Goal: Information Seeking & Learning: Learn about a topic

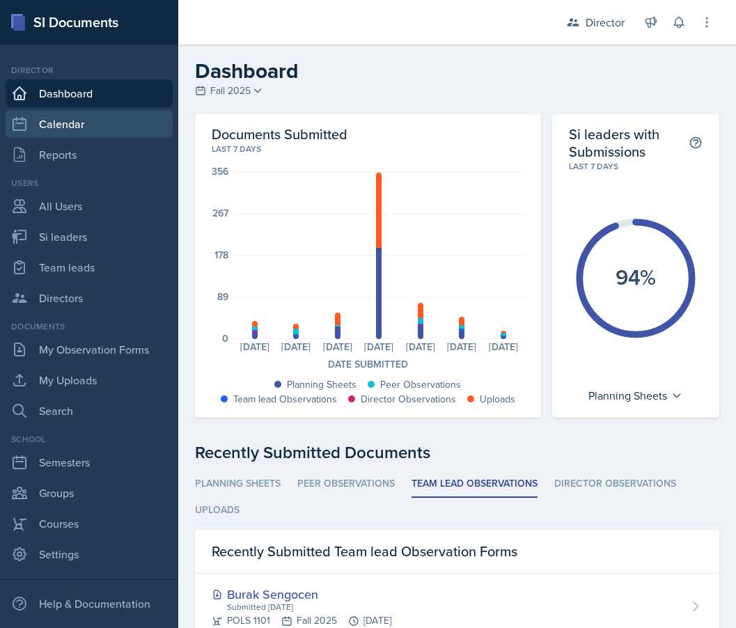
click at [110, 129] on link "Calendar" at bounding box center [89, 124] width 167 height 28
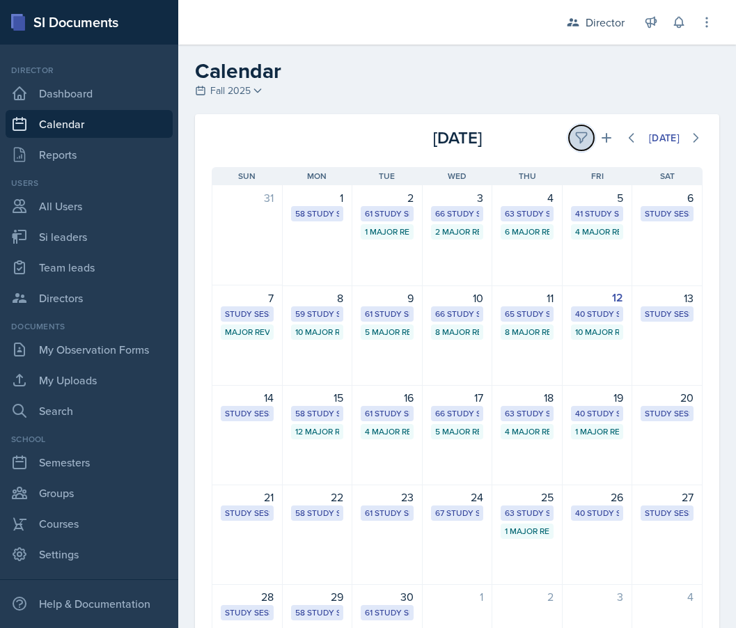
click at [582, 133] on icon at bounding box center [581, 138] width 14 height 14
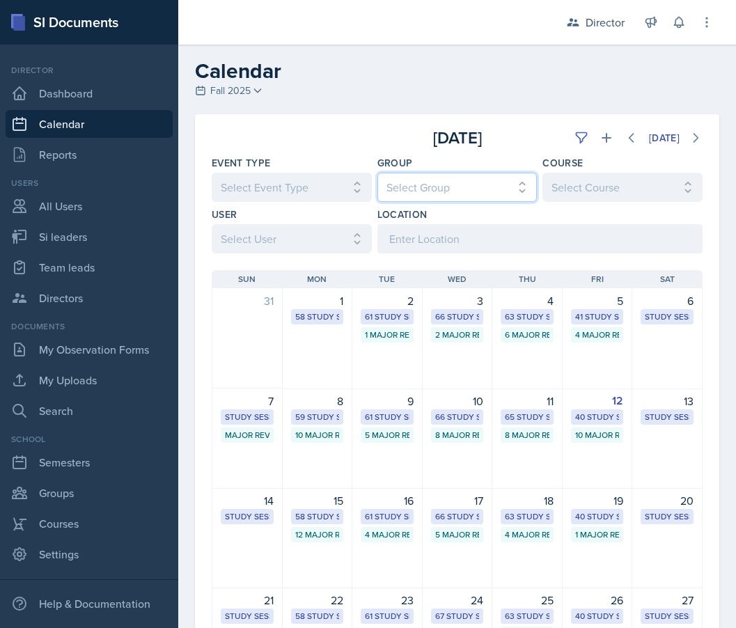
click at [422, 182] on select "Select Group All Demon SI of [GEOGRAPHIC_DATA] Les Mariettables Lion King Mamma…" at bounding box center [457, 187] width 160 height 29
select select "e892a4c8-123a-40ec-8aa5-ee50854cd130"
click at [377, 173] on select "Select Group All Demon SI of [GEOGRAPHIC_DATA] Les Mariettables Lion King Mamma…" at bounding box center [457, 187] width 160 height 29
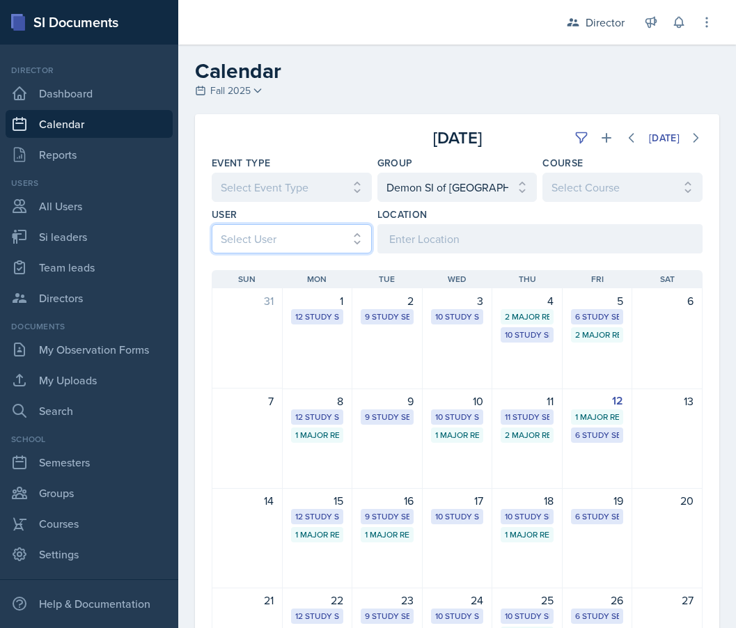
click at [289, 238] on select "Select User All [PERSON_NAME] [PERSON_NAME] [PERSON_NAME] [PERSON_NAME] [PERSON…" at bounding box center [292, 238] width 160 height 29
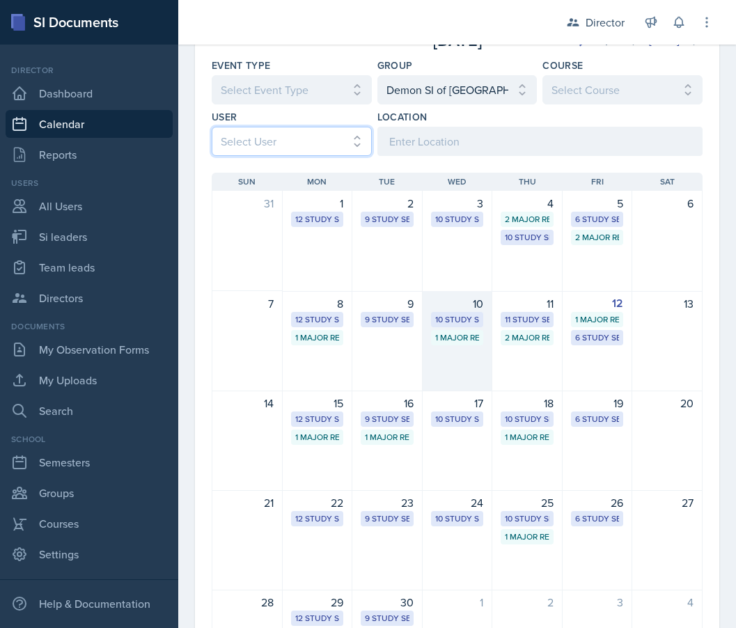
scroll to position [102, 0]
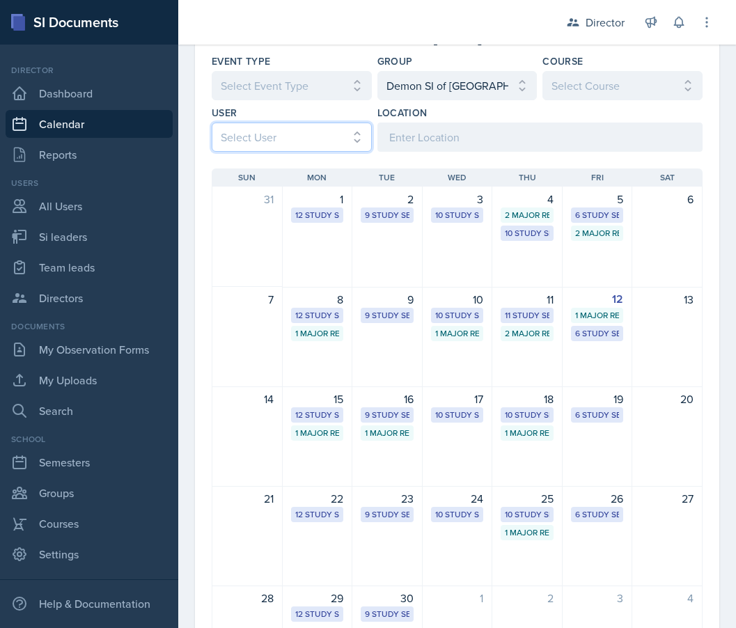
click at [271, 133] on select "Select User All [PERSON_NAME] [PERSON_NAME] [PERSON_NAME] [PERSON_NAME] [PERSON…" at bounding box center [292, 136] width 160 height 29
select select "5e5969cc-2067-472f-b37a-4a7e3dacf5b7"
click at [212, 122] on select "Select User All [PERSON_NAME] [PERSON_NAME] [PERSON_NAME] [PERSON_NAME] [PERSON…" at bounding box center [292, 136] width 160 height 29
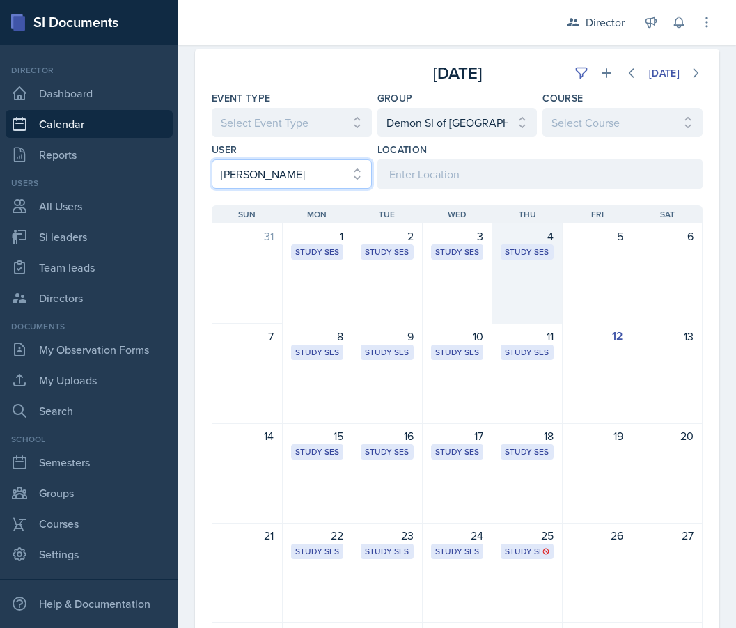
scroll to position [63, 0]
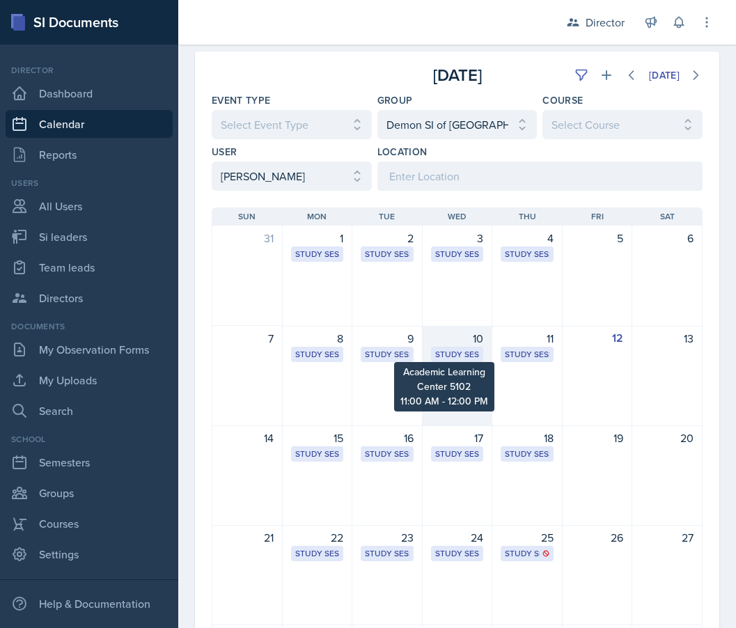
click at [438, 360] on div "Study Session" at bounding box center [457, 354] width 45 height 13
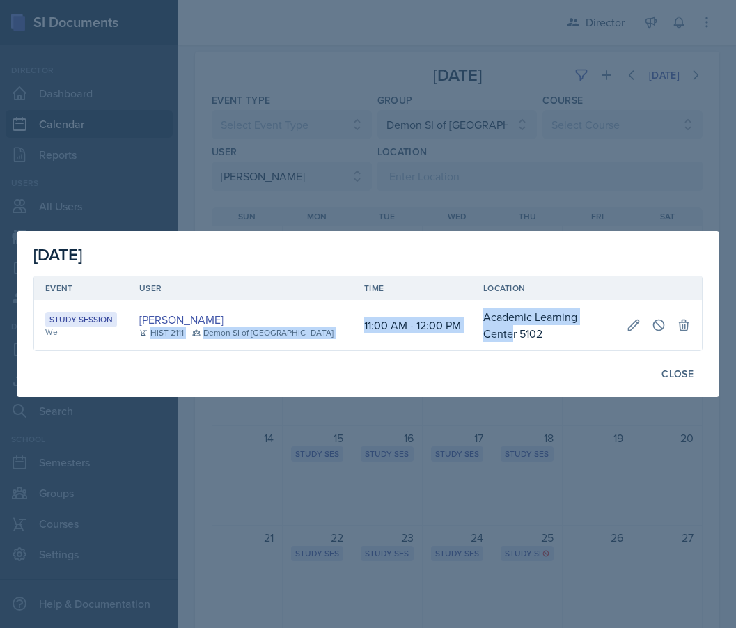
drag, startPoint x: 310, startPoint y: 322, endPoint x: 569, endPoint y: 326, distance: 258.9
click at [569, 326] on tr "Study Session We [PERSON_NAME] HIST 2111 Demon SI of [GEOGRAPHIC_DATA] 11:00 AM…" at bounding box center [367, 325] width 667 height 50
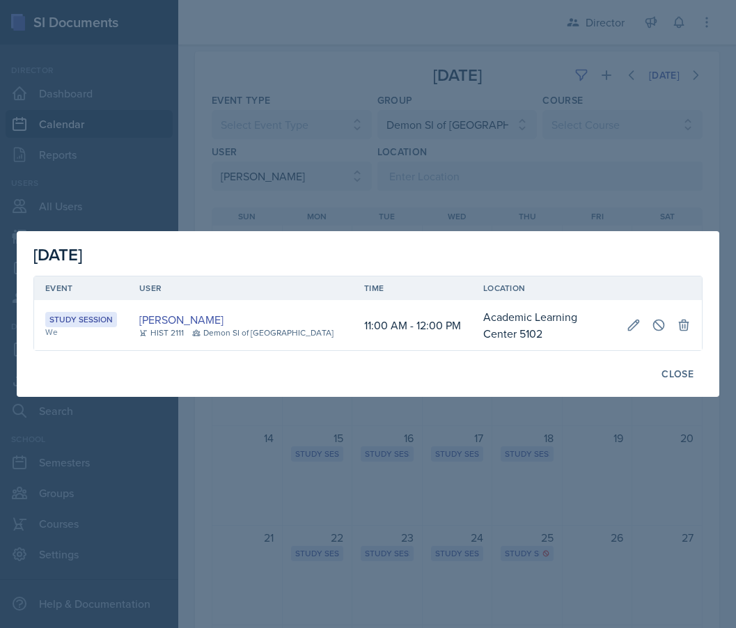
click at [533, 376] on div "Close" at bounding box center [367, 374] width 669 height 24
drag, startPoint x: 325, startPoint y: 324, endPoint x: 603, endPoint y: 321, distance: 277.7
click at [603, 321] on tr "Study Session We [PERSON_NAME] HIST 2111 Demon SI of [GEOGRAPHIC_DATA] 11:00 AM…" at bounding box center [367, 325] width 667 height 50
copy tr "11:00 AM - 12:00 PM Academic Learning Center 5102"
click at [683, 376] on div "Close" at bounding box center [677, 373] width 32 height 11
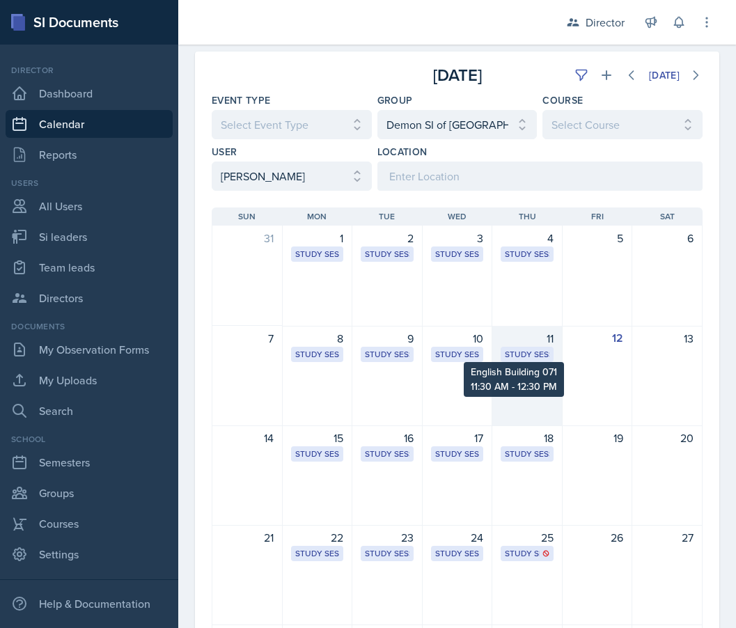
click at [523, 349] on div "Study Session" at bounding box center [527, 354] width 45 height 13
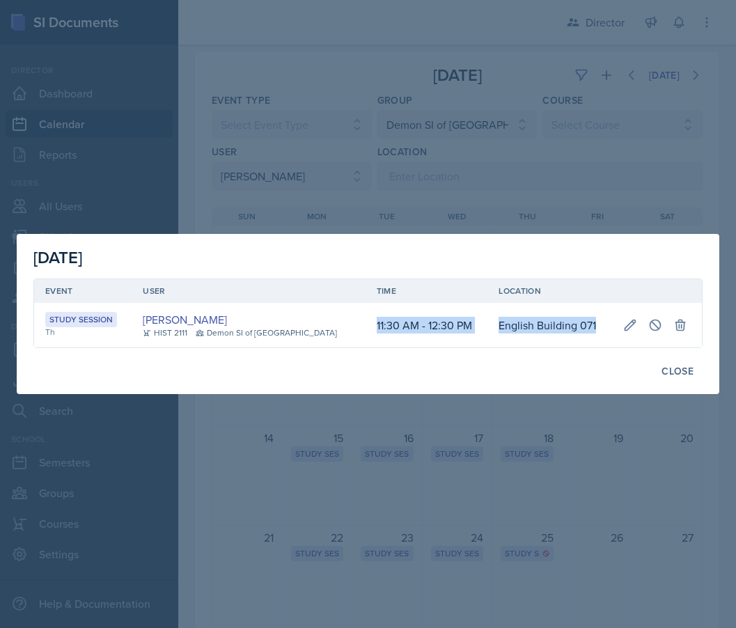
drag, startPoint x: 351, startPoint y: 326, endPoint x: 589, endPoint y: 331, distance: 237.4
click at [589, 331] on tr "Study Session Th [PERSON_NAME] HIST 2111 Demon SI of [GEOGRAPHIC_DATA] 11:30 AM…" at bounding box center [367, 325] width 667 height 45
copy tr "11:30 AM - 12:30 PM English Building 071"
click at [536, 71] on div at bounding box center [368, 314] width 736 height 628
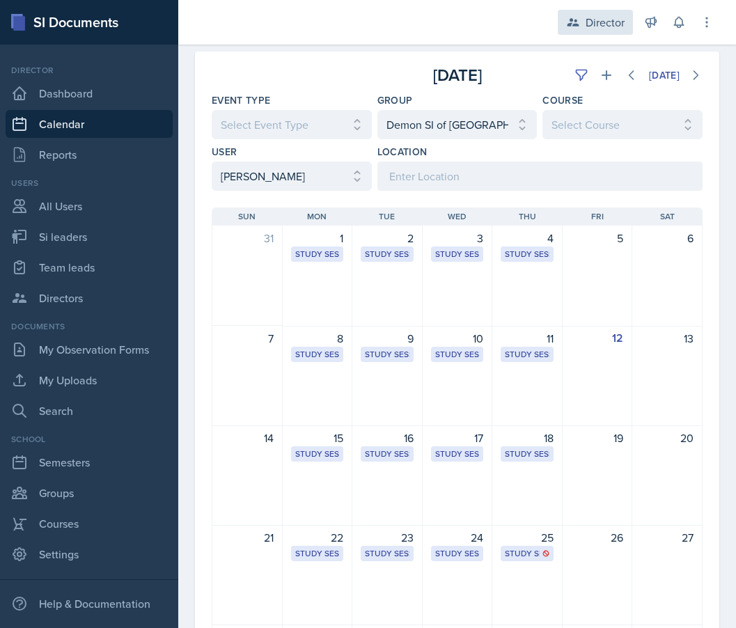
click at [592, 21] on div "Director" at bounding box center [604, 22] width 39 height 17
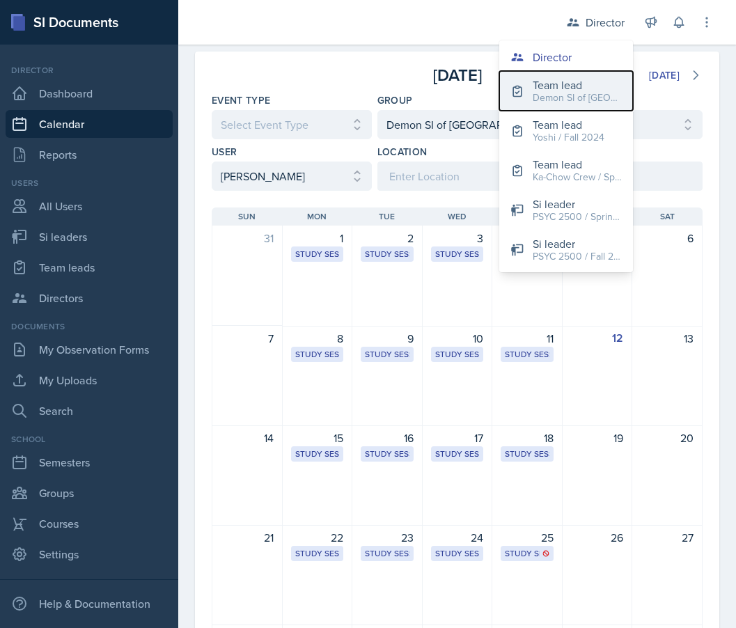
click at [534, 97] on div "Demon SI of [GEOGRAPHIC_DATA] / Fall 2025" at bounding box center [576, 97] width 89 height 15
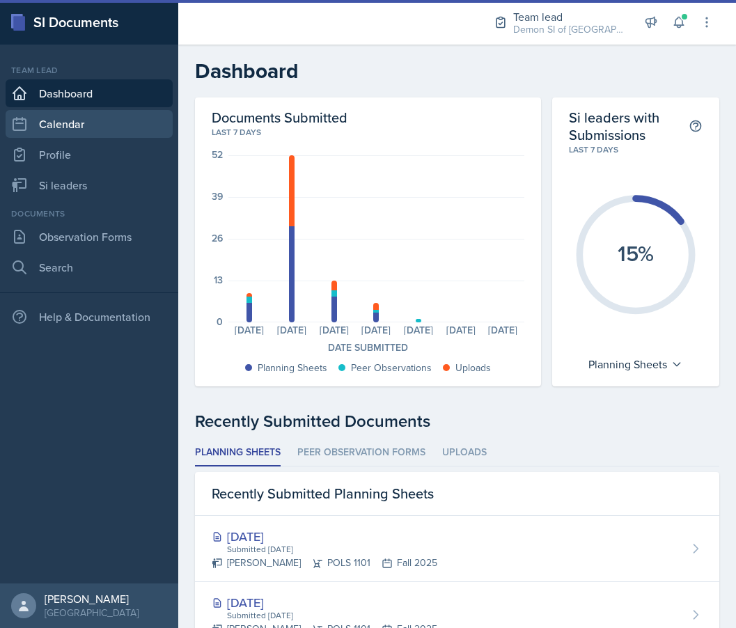
click at [109, 125] on link "Calendar" at bounding box center [89, 124] width 167 height 28
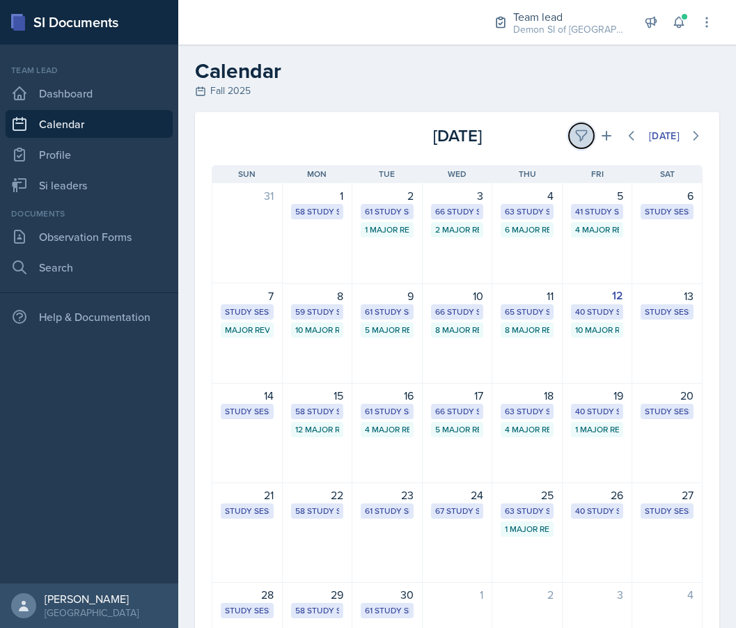
click at [585, 135] on icon at bounding box center [581, 136] width 14 height 14
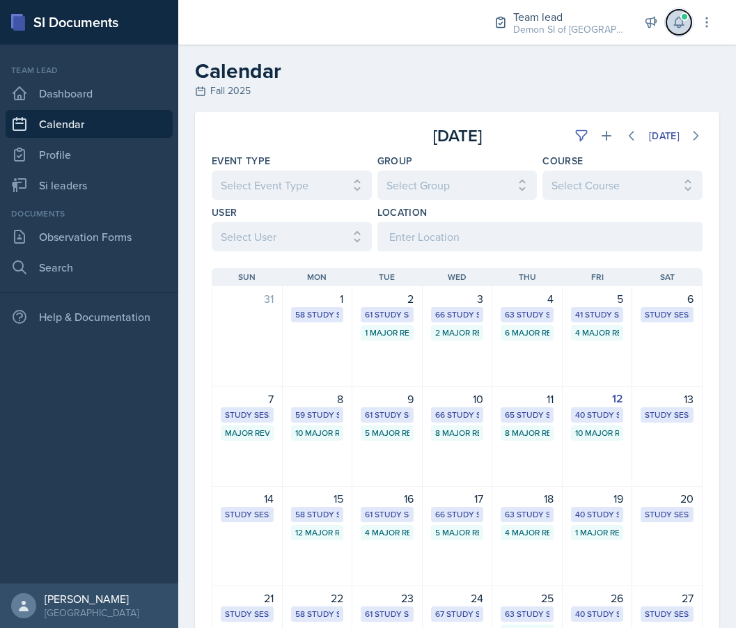
click at [679, 31] on button at bounding box center [678, 22] width 25 height 25
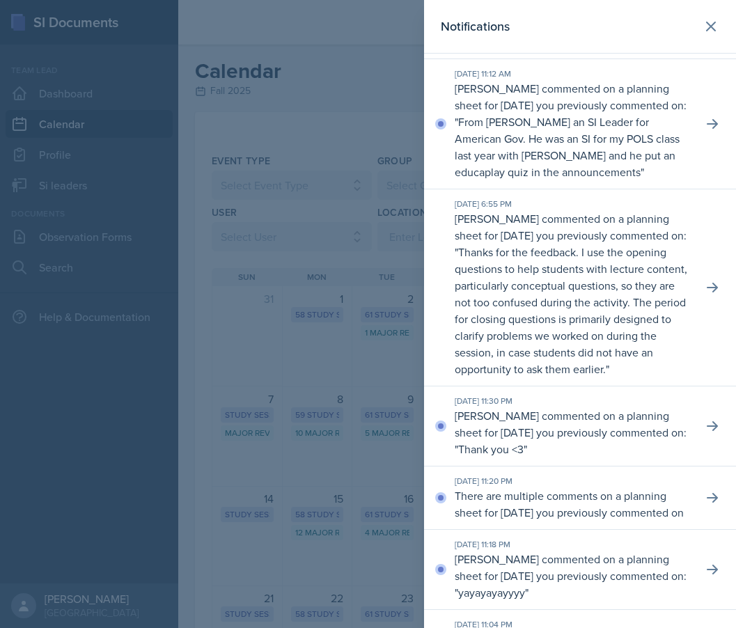
scroll to position [356, 0]
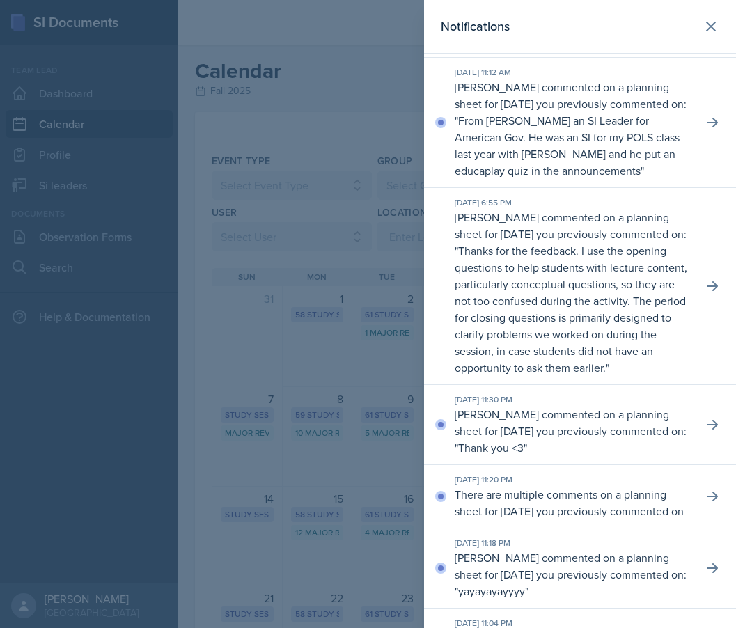
click at [328, 248] on div at bounding box center [368, 314] width 736 height 628
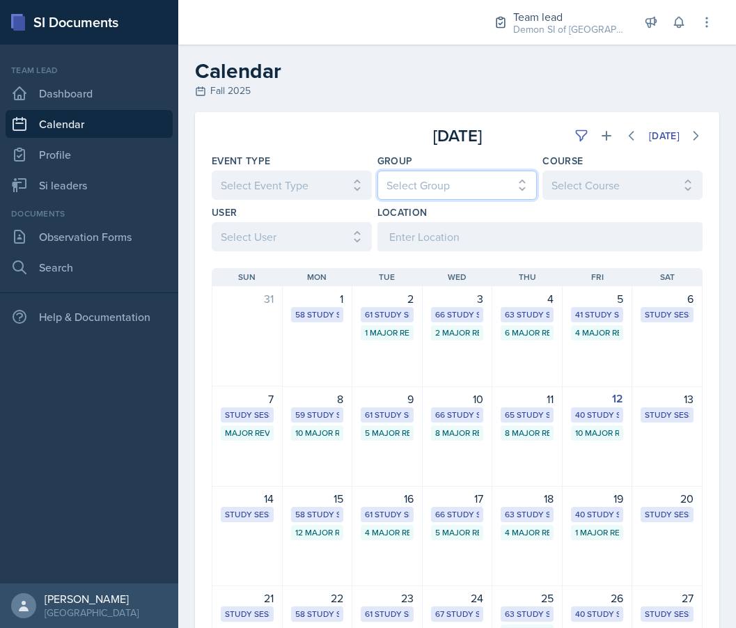
click at [427, 187] on select "Select Group All Demon SI of [GEOGRAPHIC_DATA] Les Mariettables Lion King Mamma…" at bounding box center [457, 185] width 160 height 29
select select "e892a4c8-123a-40ec-8aa5-ee50854cd130"
click at [377, 171] on select "Select Group All Demon SI of [GEOGRAPHIC_DATA] Les Mariettables Lion King Mamma…" at bounding box center [457, 185] width 160 height 29
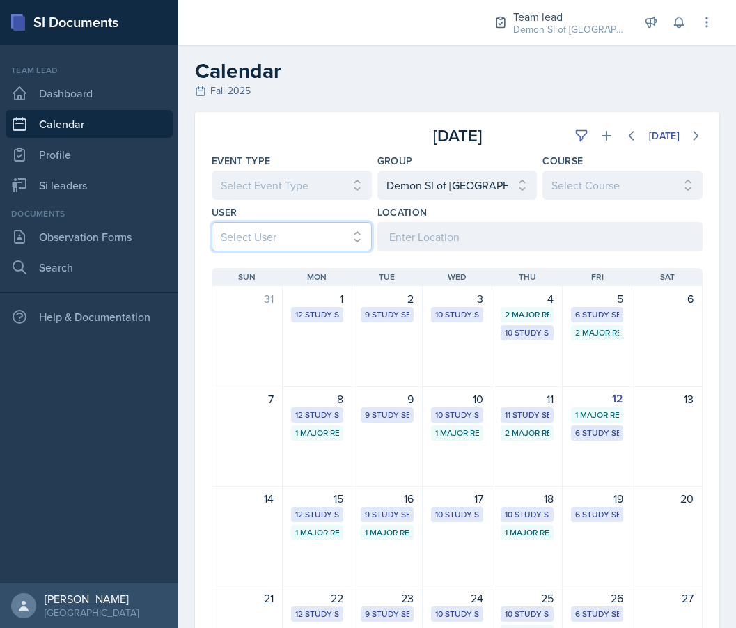
click at [296, 245] on select "Select User All [PERSON_NAME] [PERSON_NAME] [PERSON_NAME] [PERSON_NAME] [PERSON…" at bounding box center [292, 236] width 160 height 29
click at [212, 222] on select "Select User All [PERSON_NAME] [PERSON_NAME] [PERSON_NAME] [PERSON_NAME] [PERSON…" at bounding box center [292, 236] width 160 height 29
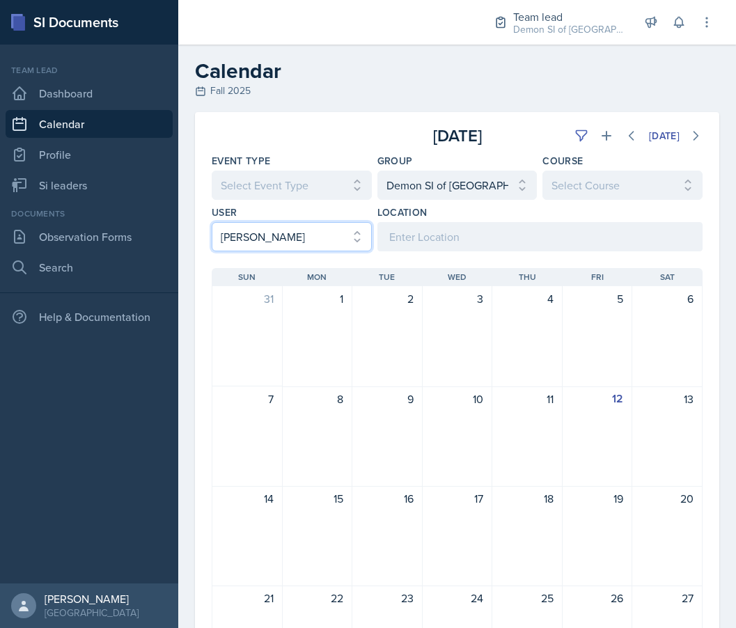
click at [295, 239] on select "Select User All [PERSON_NAME] [PERSON_NAME] [PERSON_NAME] [PERSON_NAME] [PERSON…" at bounding box center [292, 236] width 160 height 29
click at [212, 222] on select "Select User All [PERSON_NAME] [PERSON_NAME] [PERSON_NAME] [PERSON_NAME] [PERSON…" at bounding box center [292, 236] width 160 height 29
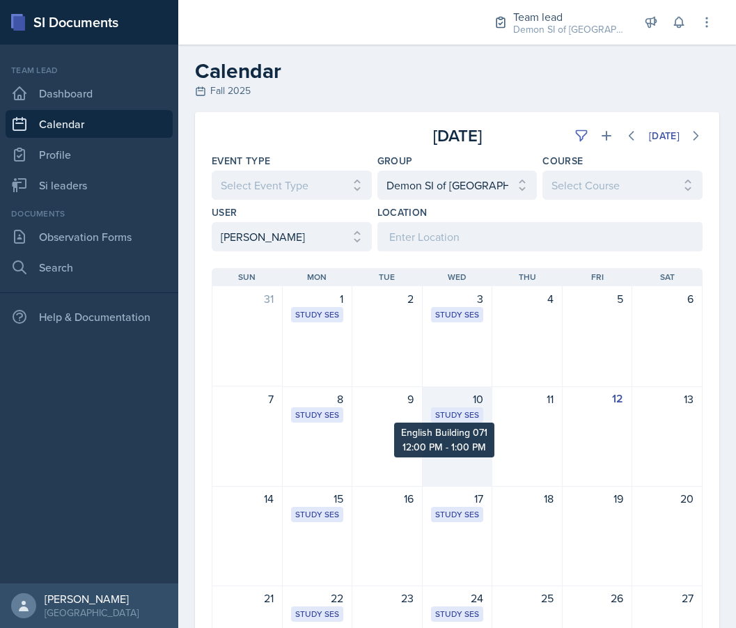
click at [447, 415] on div "Study Session" at bounding box center [457, 415] width 45 height 13
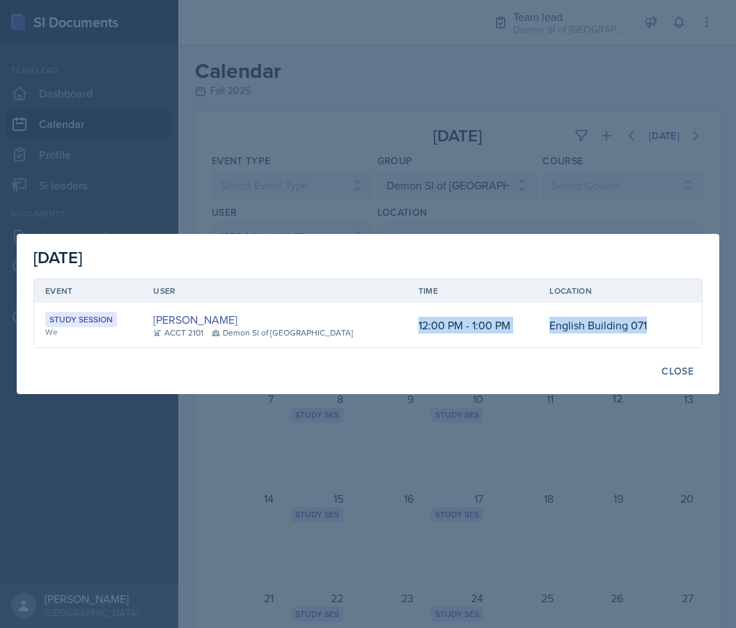
drag, startPoint x: 388, startPoint y: 327, endPoint x: 642, endPoint y: 326, distance: 254.7
click at [642, 326] on tr "Study Session We [PERSON_NAME] ACCT 2101 Demon SI of [GEOGRAPHIC_DATA] 12:00 PM…" at bounding box center [367, 325] width 667 height 45
copy tr "12:00 PM - 1:00 PM English Building 071"
click at [198, 129] on div at bounding box center [368, 314] width 736 height 628
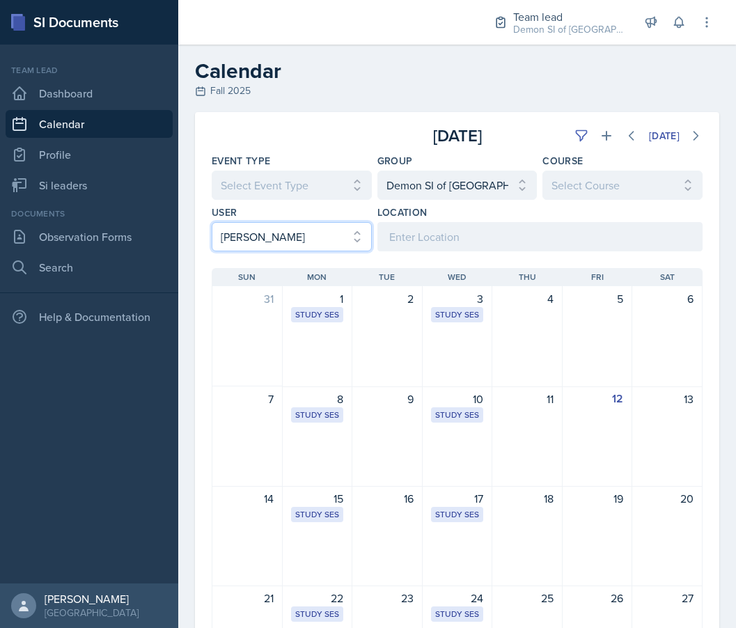
click at [299, 235] on select "Select User All [PERSON_NAME] [PERSON_NAME] [PERSON_NAME] [PERSON_NAME] [PERSON…" at bounding box center [292, 236] width 160 height 29
click at [282, 233] on select "Select User All [PERSON_NAME] [PERSON_NAME] [PERSON_NAME] [PERSON_NAME] [PERSON…" at bounding box center [292, 236] width 160 height 29
click at [212, 222] on select "Select User All [PERSON_NAME] [PERSON_NAME] [PERSON_NAME] [PERSON_NAME] [PERSON…" at bounding box center [292, 236] width 160 height 29
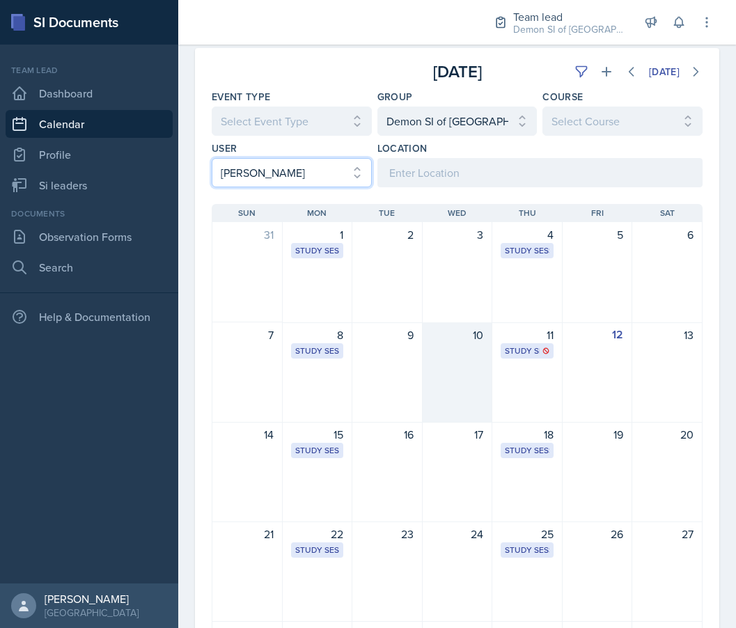
scroll to position [66, 0]
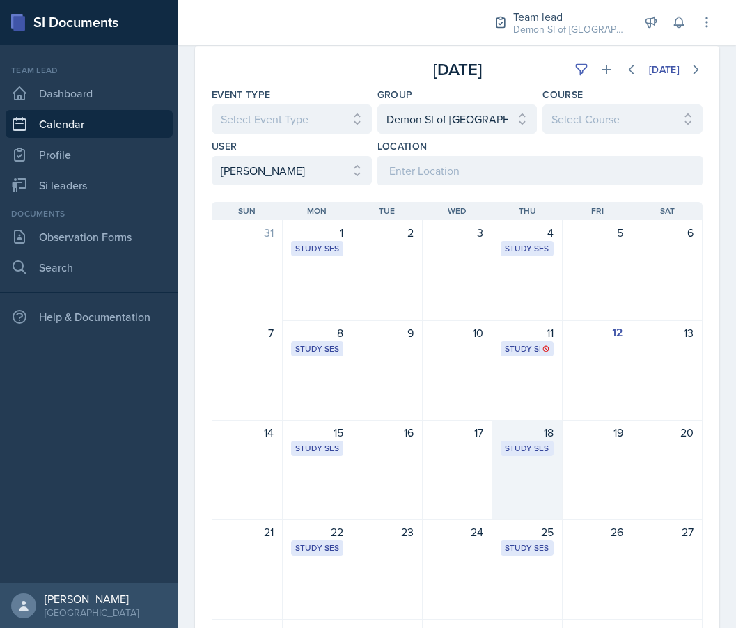
click at [501, 432] on div "18" at bounding box center [526, 432] width 53 height 17
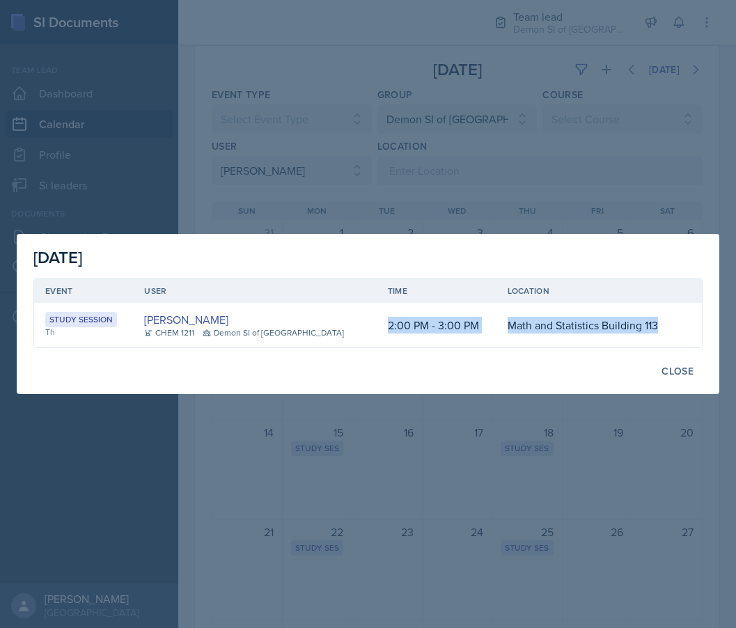
drag, startPoint x: 363, startPoint y: 327, endPoint x: 644, endPoint y: 320, distance: 281.2
click at [644, 320] on tr "Study Session Th [PERSON_NAME] CHEM 1211 Demon SI of [GEOGRAPHIC_DATA] 2:00 PM …" at bounding box center [367, 325] width 667 height 45
copy tr "2:00 PM - 3:00 PM Math and Statistics Building 113"
click at [352, 172] on div at bounding box center [368, 314] width 736 height 628
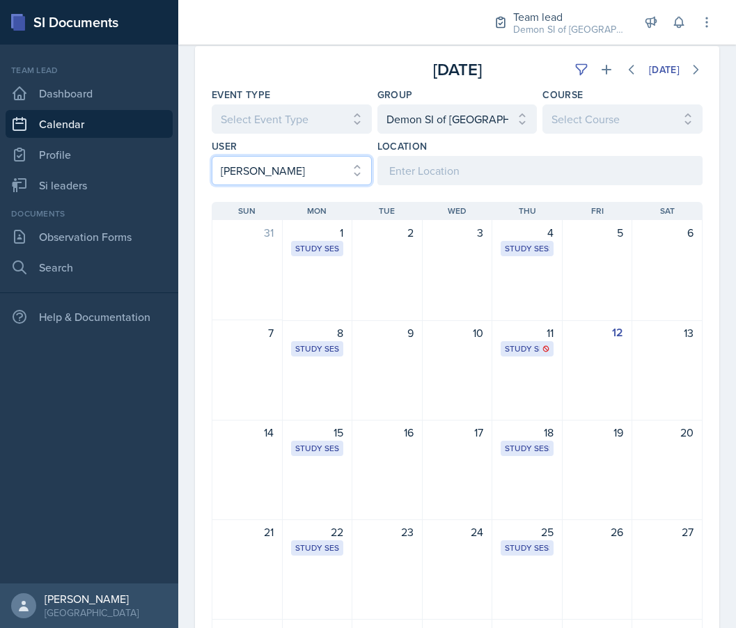
click at [354, 166] on select "Select User All [PERSON_NAME] [PERSON_NAME] [PERSON_NAME] [PERSON_NAME] [PERSON…" at bounding box center [292, 170] width 160 height 29
click at [212, 156] on select "Select User All [PERSON_NAME] [PERSON_NAME] [PERSON_NAME] [PERSON_NAME] [PERSON…" at bounding box center [292, 170] width 160 height 29
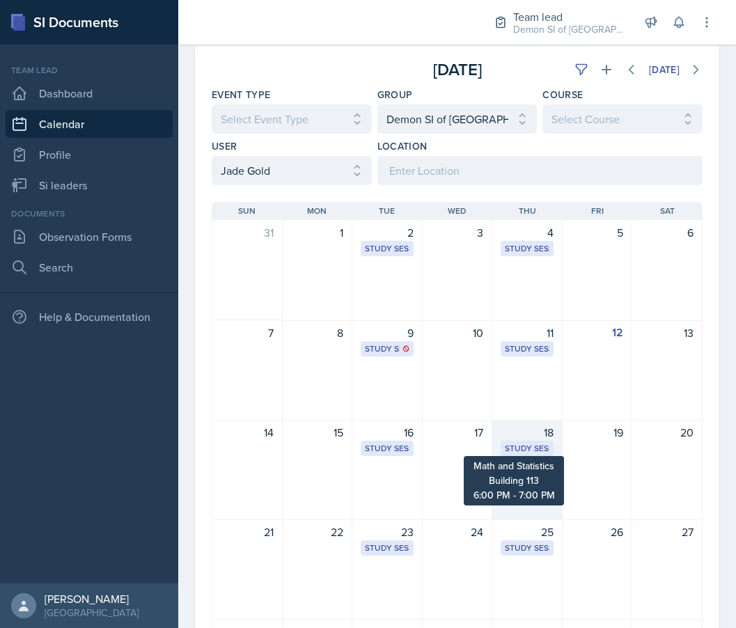
click at [516, 445] on div "Study Session" at bounding box center [527, 448] width 45 height 13
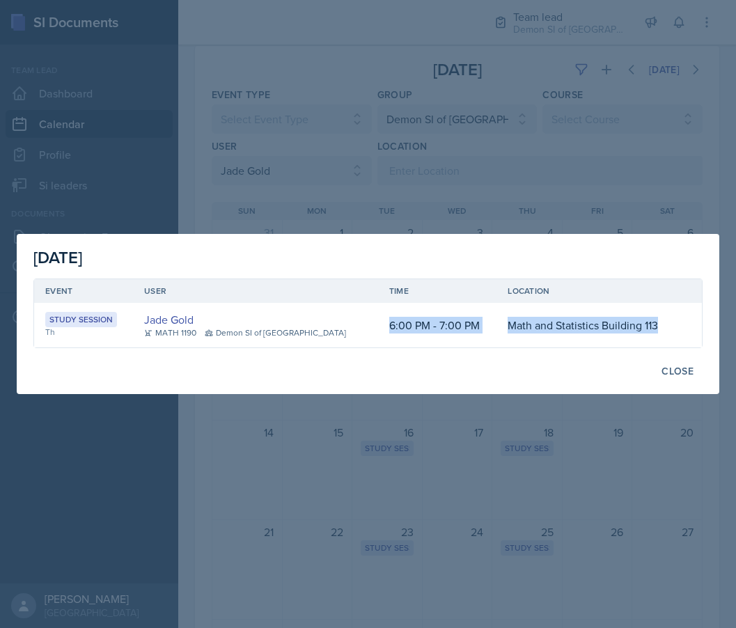
drag, startPoint x: 365, startPoint y: 325, endPoint x: 644, endPoint y: 334, distance: 278.5
click at [644, 334] on tr "Study Session Th Jade Gold MATH 1190 Demon SI of [GEOGRAPHIC_DATA] 6:00 PM - 7:…" at bounding box center [367, 325] width 667 height 45
copy tr "6:00 PM - 7:00 PM Math and Statistics Building 113"
click at [671, 376] on div "Close" at bounding box center [677, 370] width 32 height 11
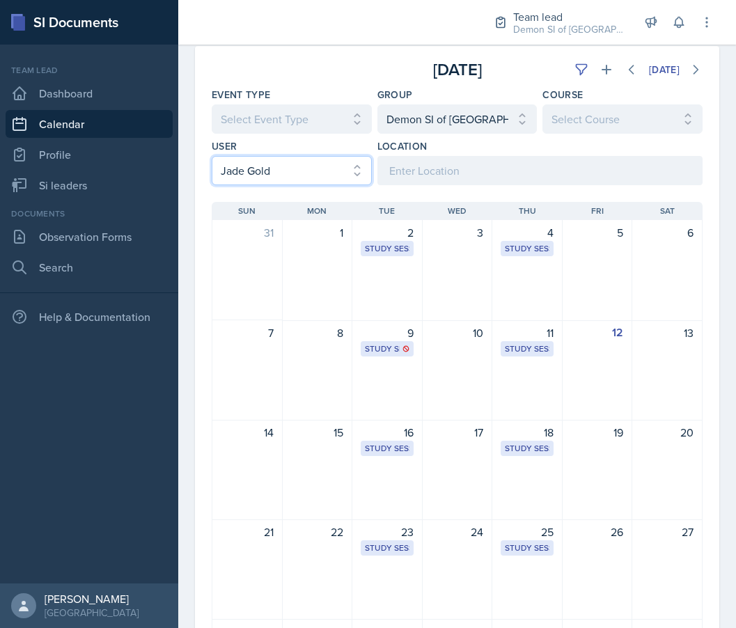
click at [335, 175] on select "Select User All [PERSON_NAME] [PERSON_NAME] [PERSON_NAME] [PERSON_NAME] [PERSON…" at bounding box center [292, 170] width 160 height 29
click at [212, 156] on select "Select User All [PERSON_NAME] [PERSON_NAME] [PERSON_NAME] [PERSON_NAME] [PERSON…" at bounding box center [292, 170] width 160 height 29
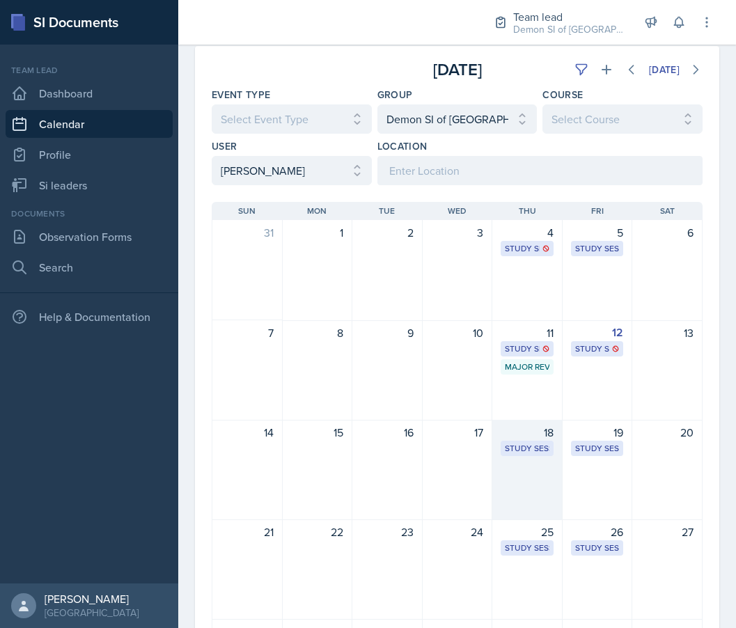
click at [520, 441] on div "Study Session Math Building (M) 209 5:00 PM - 6:00 PM" at bounding box center [526, 448] width 53 height 15
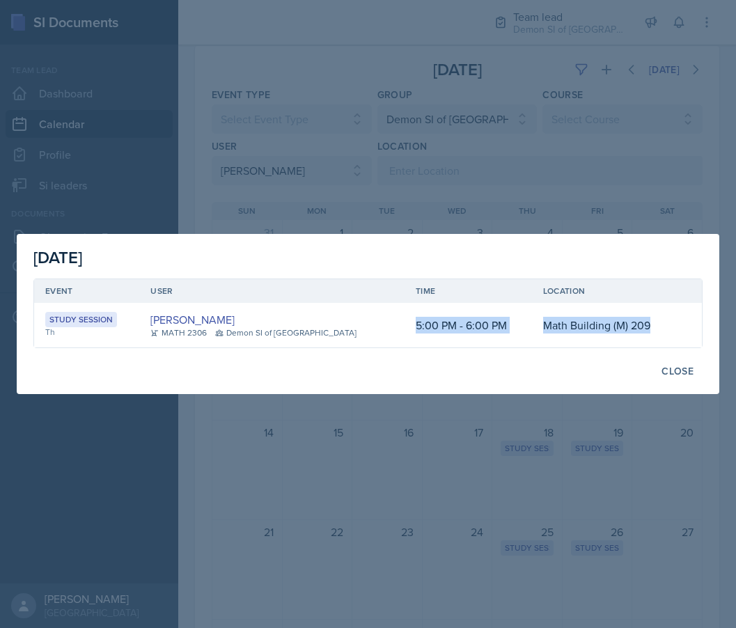
drag, startPoint x: 391, startPoint y: 326, endPoint x: 644, endPoint y: 326, distance: 252.6
click at [644, 326] on tr "Study Session Th [PERSON_NAME] MATH 2306 Demon SI of [GEOGRAPHIC_DATA] 5:00 PM …" at bounding box center [367, 325] width 667 height 45
copy tr "5:00 PM - 6:00 PM Math Building (M) 209"
click at [666, 370] on div "Close" at bounding box center [677, 370] width 32 height 11
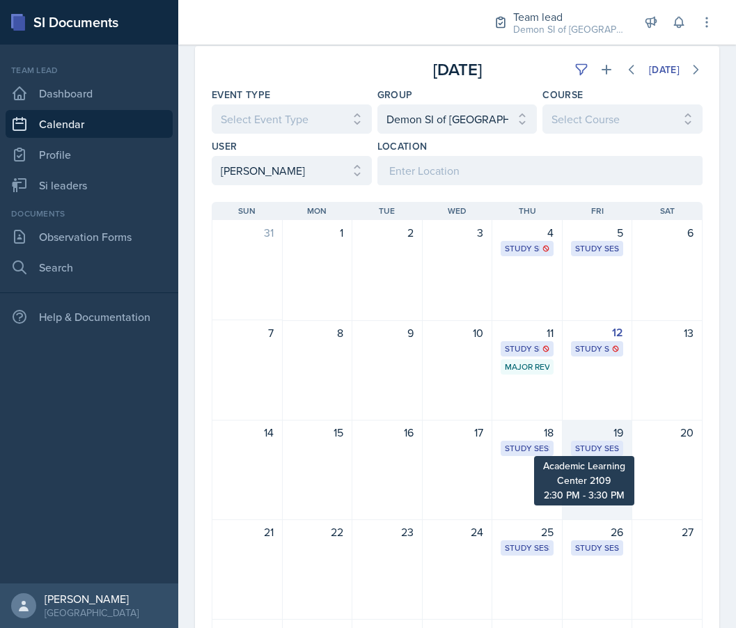
click at [605, 450] on div "Study Session" at bounding box center [597, 448] width 45 height 13
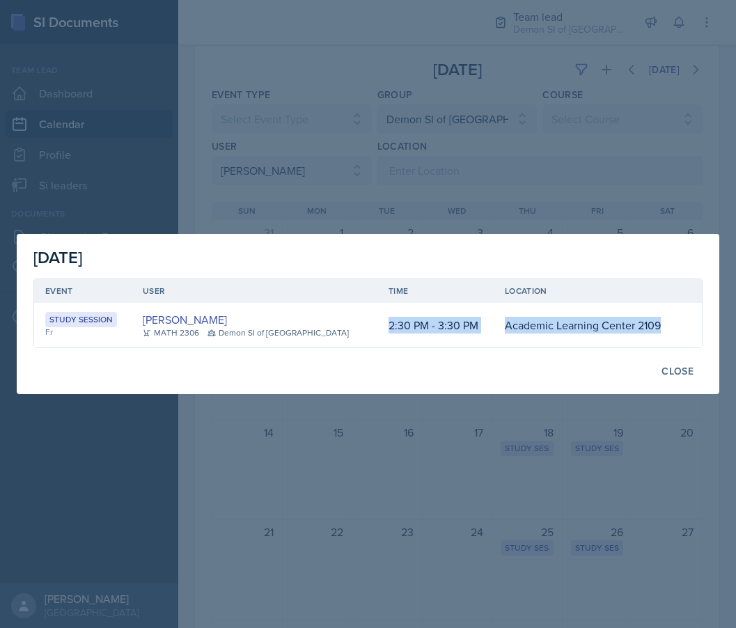
drag, startPoint x: 367, startPoint y: 326, endPoint x: 655, endPoint y: 323, distance: 287.4
click at [655, 323] on tr "Study Session Fr [PERSON_NAME] MATH 2306 Demon SI of [GEOGRAPHIC_DATA] 2:30 PM …" at bounding box center [367, 325] width 667 height 45
copy tr "2:30 PM - 3:30 PM Academic Learning Center 2109"
click at [672, 367] on div "Close" at bounding box center [677, 370] width 32 height 11
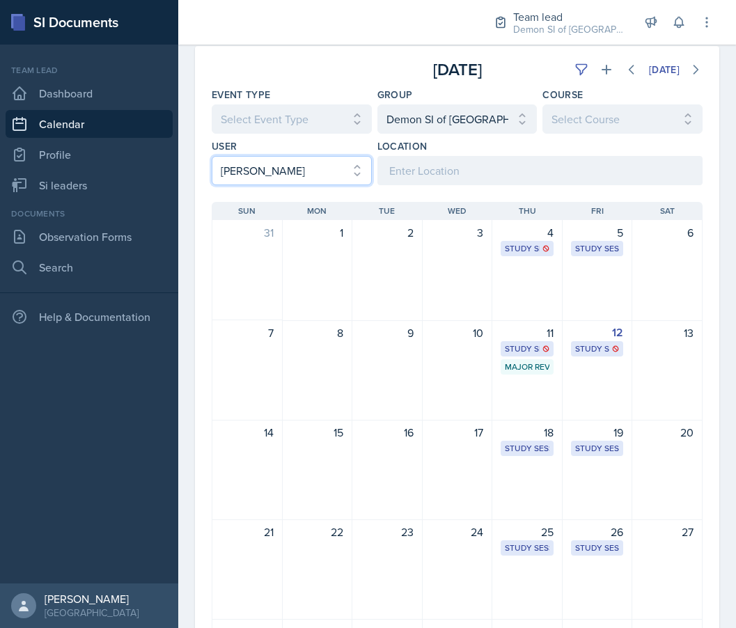
click at [321, 168] on select "Select User All [PERSON_NAME] [PERSON_NAME] [PERSON_NAME] [PERSON_NAME] [PERSON…" at bounding box center [292, 170] width 160 height 29
click at [212, 156] on select "Select User All [PERSON_NAME] [PERSON_NAME] [PERSON_NAME] [PERSON_NAME] [PERSON…" at bounding box center [292, 170] width 160 height 29
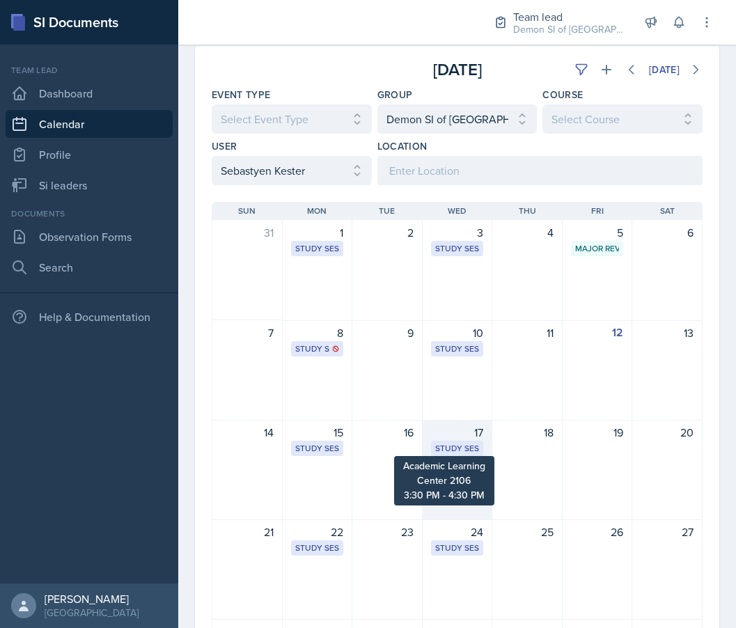
click at [441, 443] on div "Study Session" at bounding box center [457, 448] width 45 height 13
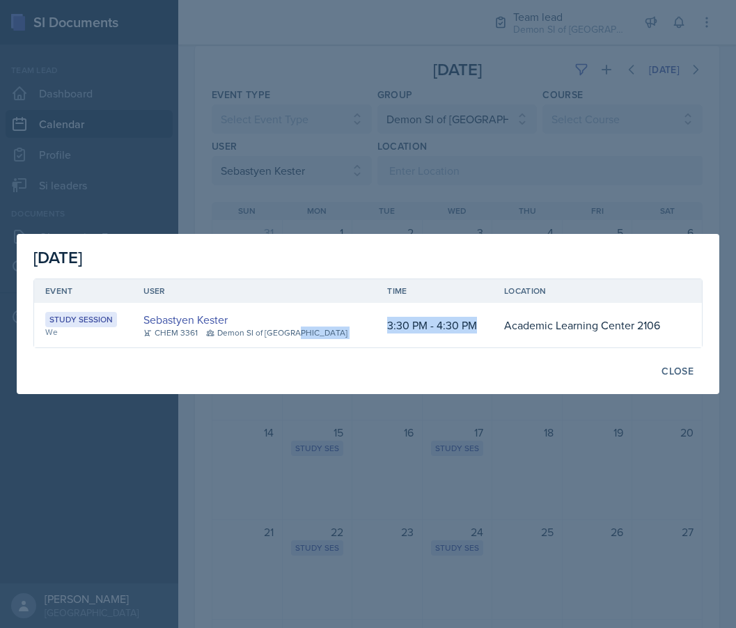
drag, startPoint x: 349, startPoint y: 332, endPoint x: 464, endPoint y: 323, distance: 115.2
click at [464, 323] on tr "Study Session We Sebastyen Kester CHEM 3361 Demon SI of [GEOGRAPHIC_DATA] 3:30 …" at bounding box center [367, 325] width 667 height 45
click at [464, 323] on td "3:30 PM - 4:30 PM" at bounding box center [434, 325] width 117 height 45
drag, startPoint x: 366, startPoint y: 328, endPoint x: 656, endPoint y: 324, distance: 289.5
click at [656, 324] on tr "Study Session We Sebastyen Kester CHEM 3361 Demon SI of [GEOGRAPHIC_DATA] 3:30 …" at bounding box center [367, 325] width 667 height 45
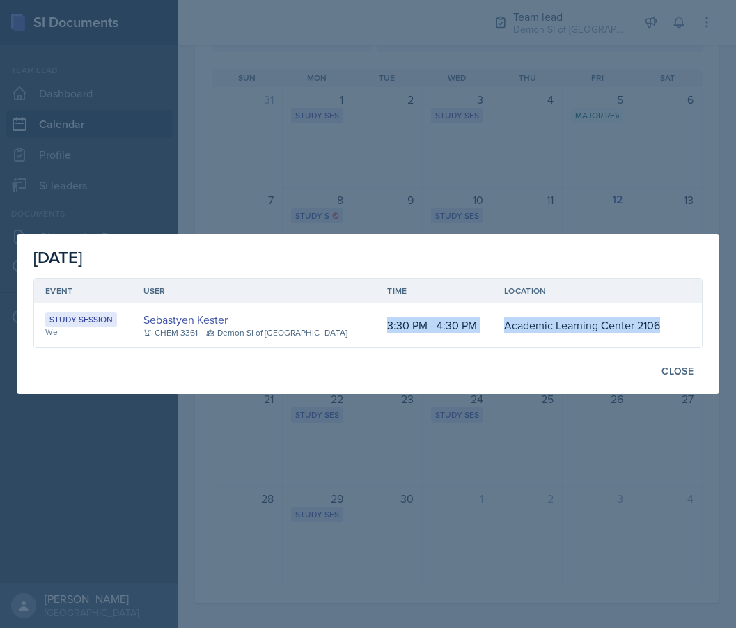
scroll to position [207, 0]
copy tr "3:30 PM - 4:30 PM Academic Learning Center 2106"
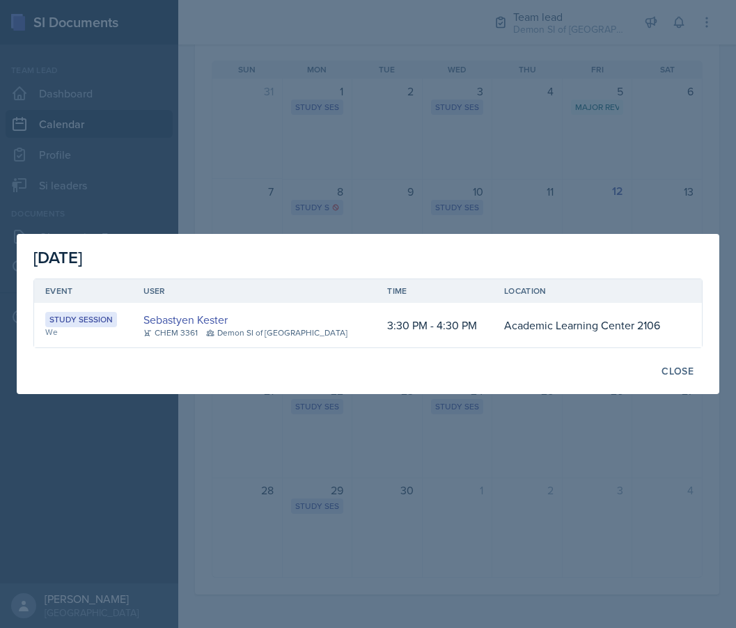
click at [655, 354] on div "[DATE] Event User Time Location Study Session We Sebastyen Kester CHEM 3361 Dem…" at bounding box center [368, 314] width 702 height 160
click at [668, 381] on button "Close" at bounding box center [677, 371] width 50 height 24
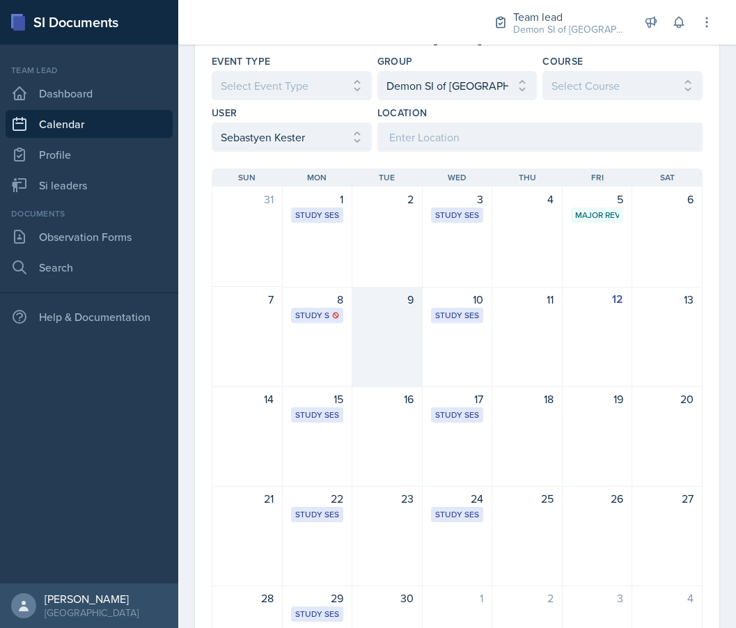
scroll to position [0, 0]
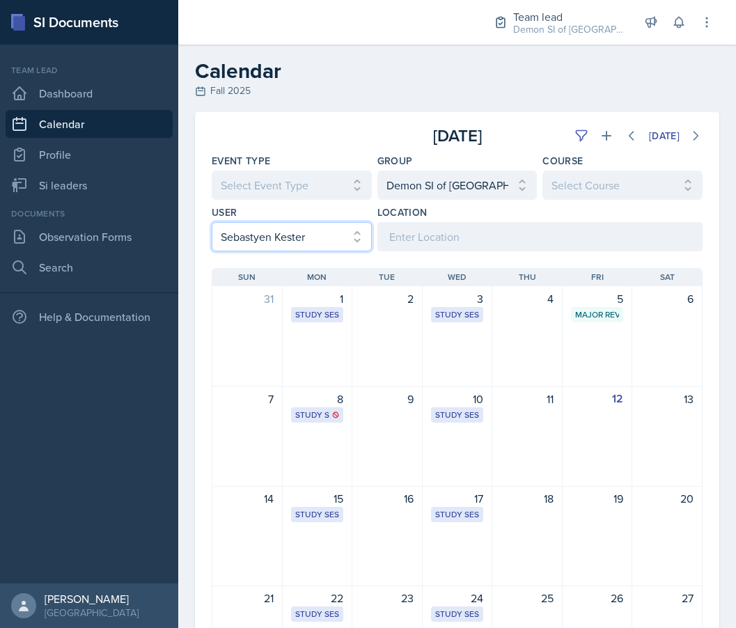
click at [314, 224] on select "Select User All [PERSON_NAME] [PERSON_NAME] [PERSON_NAME] [PERSON_NAME] [PERSON…" at bounding box center [292, 236] width 160 height 29
click at [212, 222] on select "Select User All [PERSON_NAME] [PERSON_NAME] [PERSON_NAME] [PERSON_NAME] [PERSON…" at bounding box center [292, 236] width 160 height 29
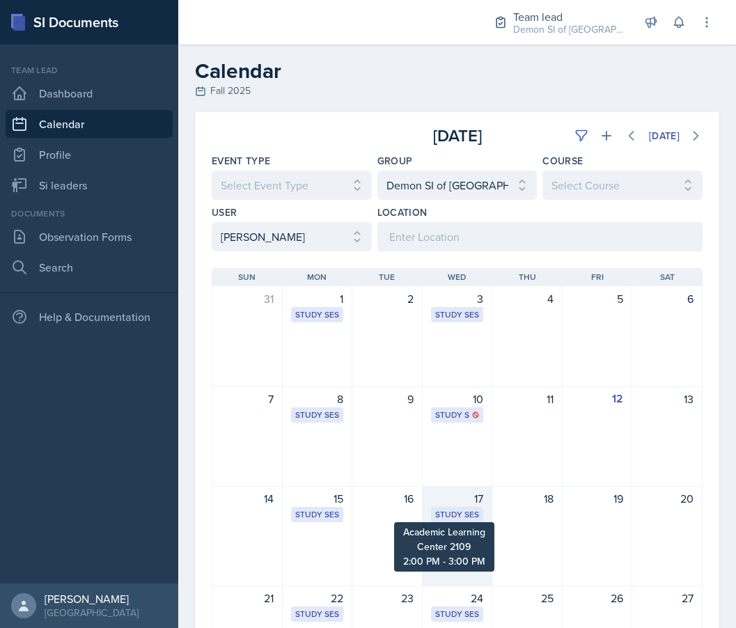
click at [446, 518] on div "Study Session" at bounding box center [457, 514] width 45 height 13
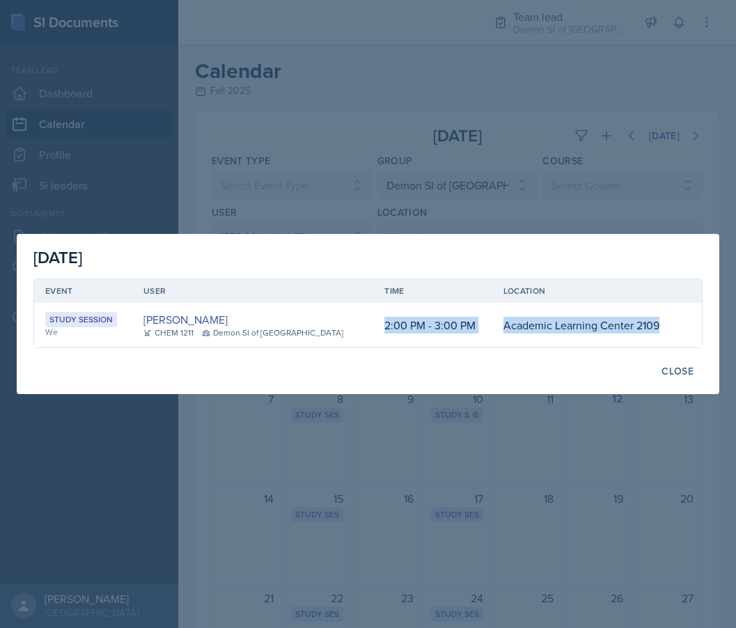
drag, startPoint x: 360, startPoint y: 324, endPoint x: 665, endPoint y: 317, distance: 304.9
click at [665, 317] on tr "Study Session We [PERSON_NAME] CHEM 1211 Demon SI of [GEOGRAPHIC_DATA] 2:00 PM …" at bounding box center [367, 325] width 667 height 45
copy tr "2:00 PM - 3:00 PM Academic Learning Center 2109"
click at [674, 374] on div "Close" at bounding box center [677, 370] width 32 height 11
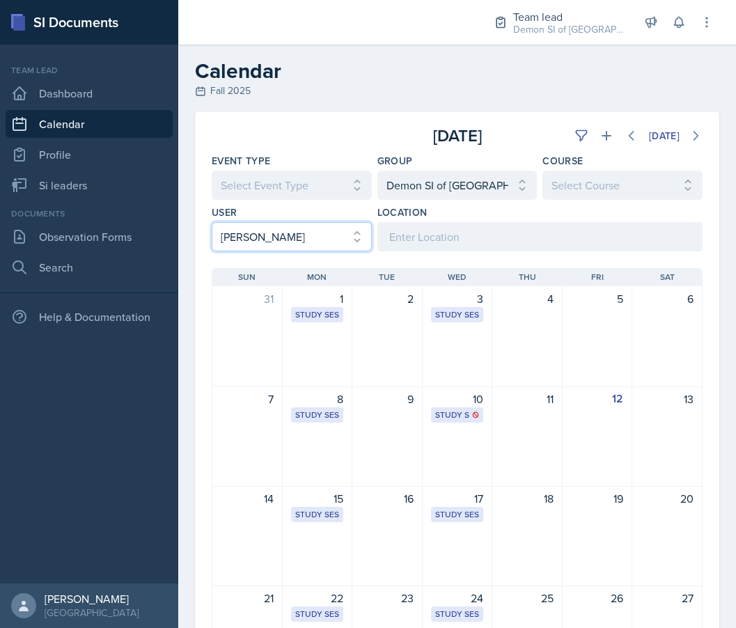
click at [338, 233] on select "Select User All [PERSON_NAME] [PERSON_NAME] [PERSON_NAME] [PERSON_NAME] [PERSON…" at bounding box center [292, 236] width 160 height 29
click at [212, 222] on select "Select User All [PERSON_NAME] [PERSON_NAME] [PERSON_NAME] [PERSON_NAME] [PERSON…" at bounding box center [292, 236] width 160 height 29
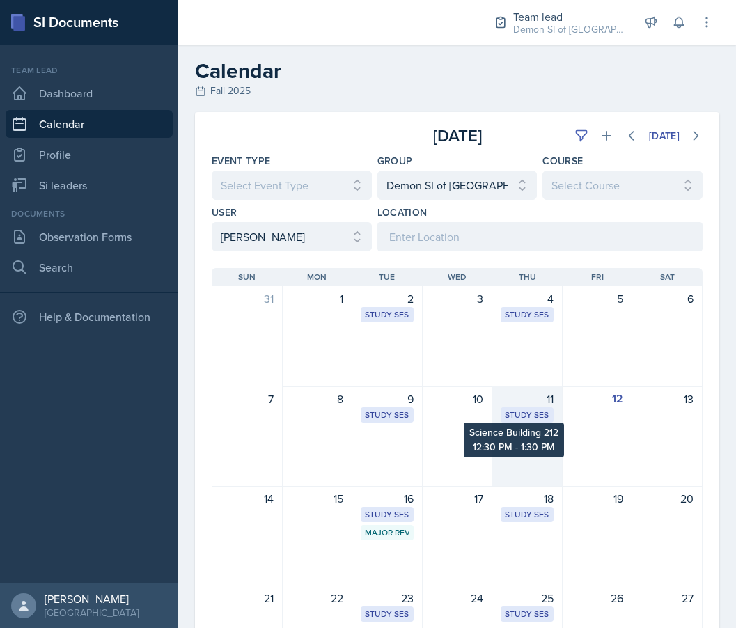
click at [516, 414] on div "Study Session" at bounding box center [527, 415] width 45 height 13
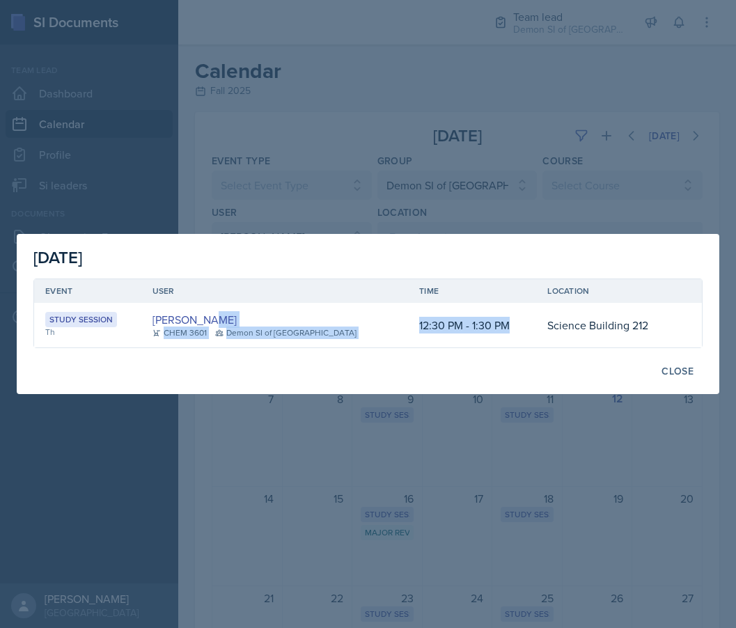
drag, startPoint x: 381, startPoint y: 317, endPoint x: 486, endPoint y: 319, distance: 105.1
click at [486, 319] on tr "Study Session Th [PERSON_NAME] CHEM 3601 Demon SI of [GEOGRAPHIC_DATA] 12:30 PM…" at bounding box center [367, 325] width 667 height 45
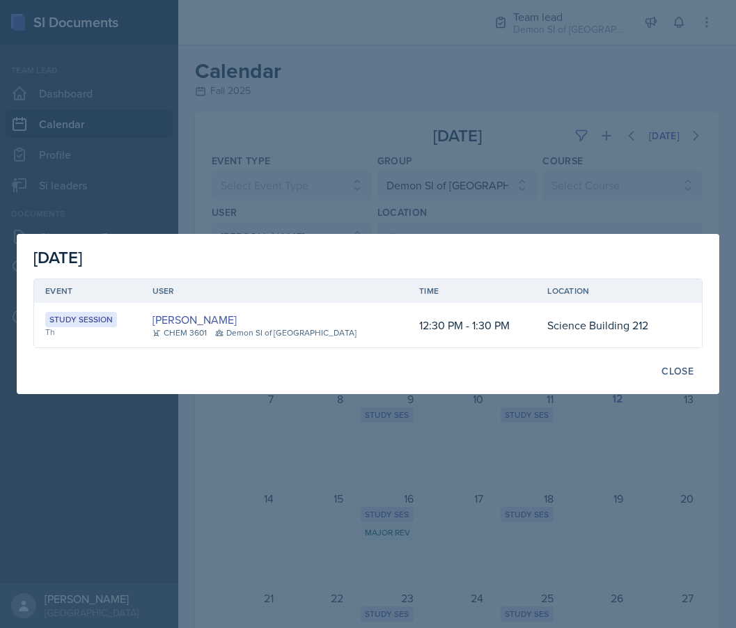
click at [420, 335] on td "12:30 PM - 1:30 PM" at bounding box center [472, 325] width 128 height 45
drag, startPoint x: 391, startPoint y: 323, endPoint x: 642, endPoint y: 328, distance: 251.3
click at [642, 328] on tr "Study Session Th [PERSON_NAME] CHEM 3601 Demon SI of [GEOGRAPHIC_DATA] 12:30 PM…" at bounding box center [367, 325] width 667 height 45
click at [685, 366] on div "Close" at bounding box center [677, 370] width 32 height 11
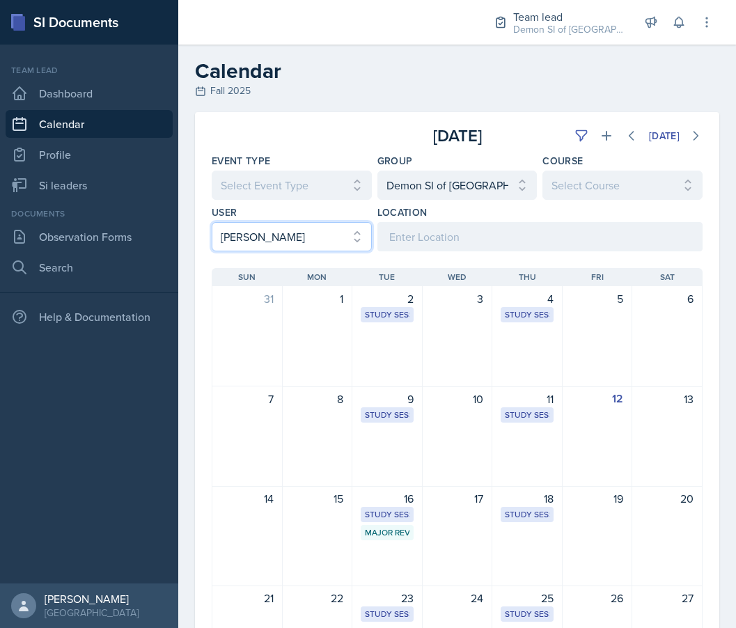
click at [332, 232] on select "Select User All [PERSON_NAME] [PERSON_NAME] [PERSON_NAME] [PERSON_NAME] [PERSON…" at bounding box center [292, 236] width 160 height 29
click at [212, 222] on select "Select User All [PERSON_NAME] [PERSON_NAME] [PERSON_NAME] [PERSON_NAME] [PERSON…" at bounding box center [292, 236] width 160 height 29
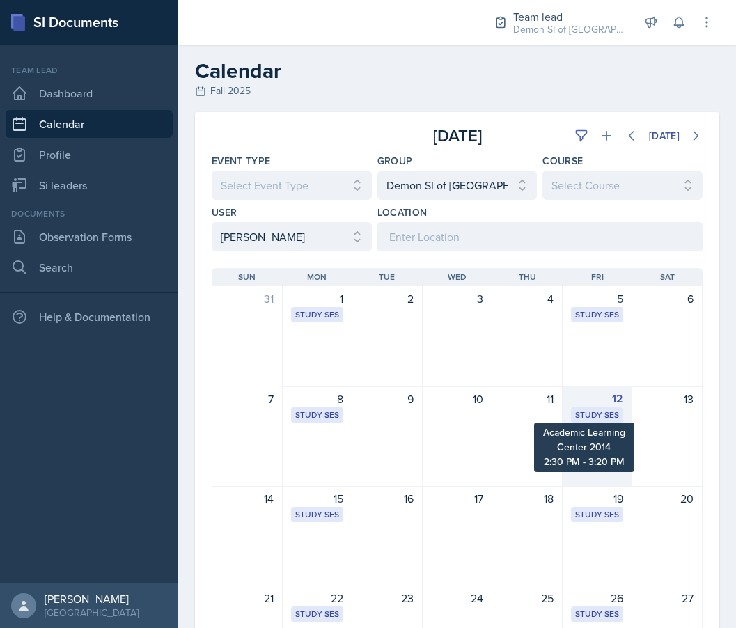
click at [593, 409] on div "Study Session" at bounding box center [597, 415] width 45 height 13
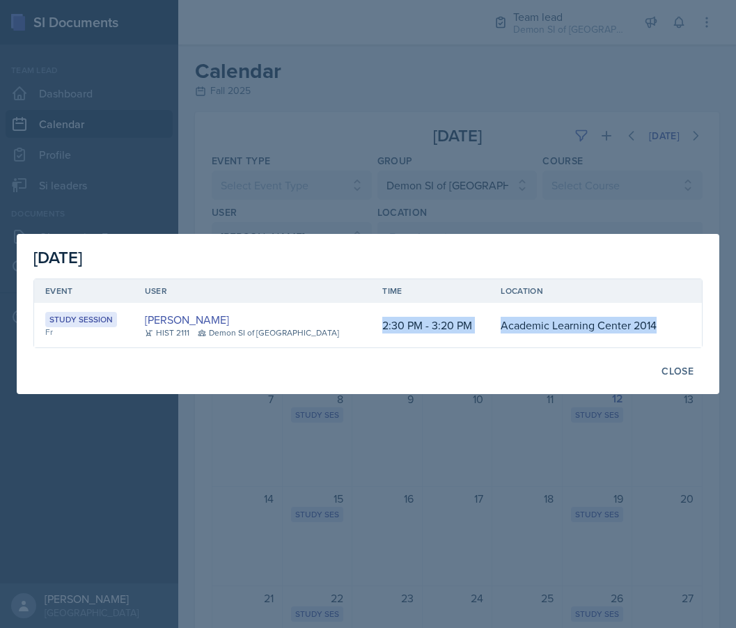
drag, startPoint x: 358, startPoint y: 329, endPoint x: 627, endPoint y: 343, distance: 269.0
click at [627, 343] on tr "Study Session Fr [PERSON_NAME] HIST 2111 Demon SI of [GEOGRAPHIC_DATA] 2:30 PM …" at bounding box center [367, 325] width 667 height 45
click at [673, 360] on button "Close" at bounding box center [677, 371] width 50 height 24
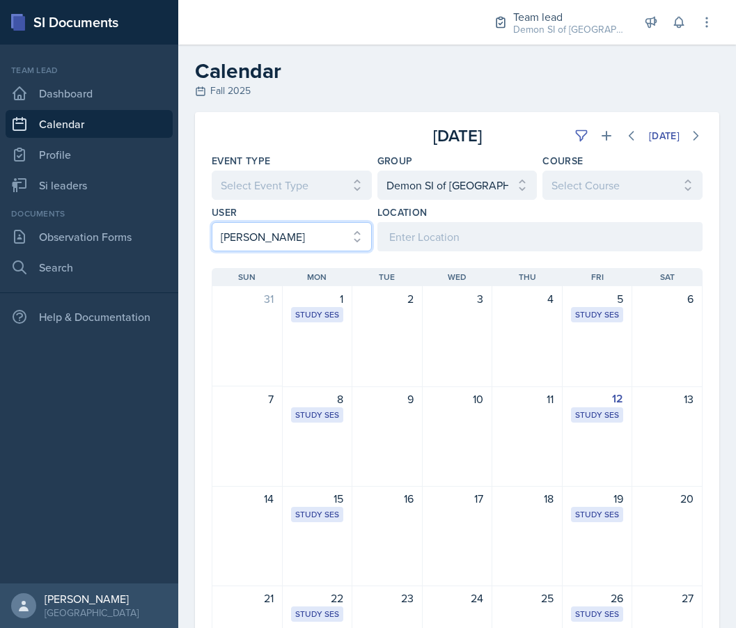
click at [276, 232] on select "Select User All [PERSON_NAME] [PERSON_NAME] [PERSON_NAME] [PERSON_NAME] [PERSON…" at bounding box center [292, 236] width 160 height 29
click at [212, 222] on select "Select User All [PERSON_NAME] [PERSON_NAME] [PERSON_NAME] [PERSON_NAME] [PERSON…" at bounding box center [292, 236] width 160 height 29
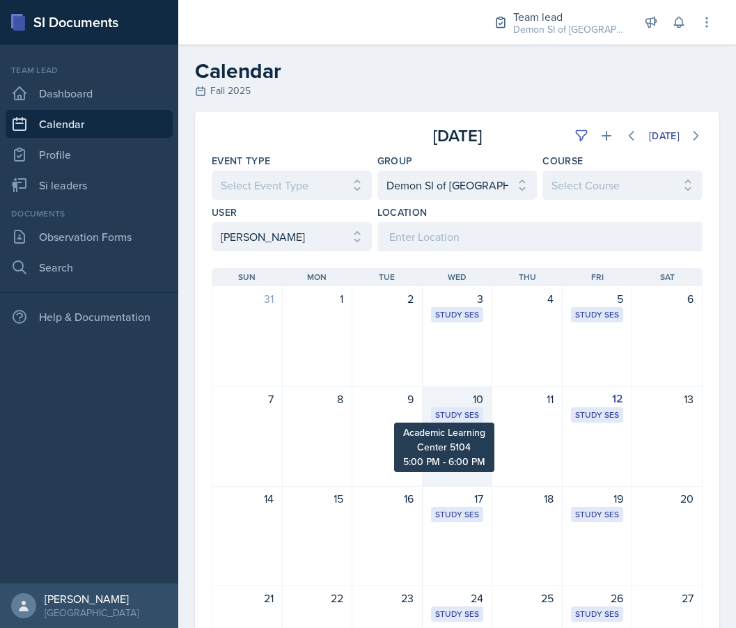
click at [457, 411] on div "Study Session" at bounding box center [457, 415] width 45 height 13
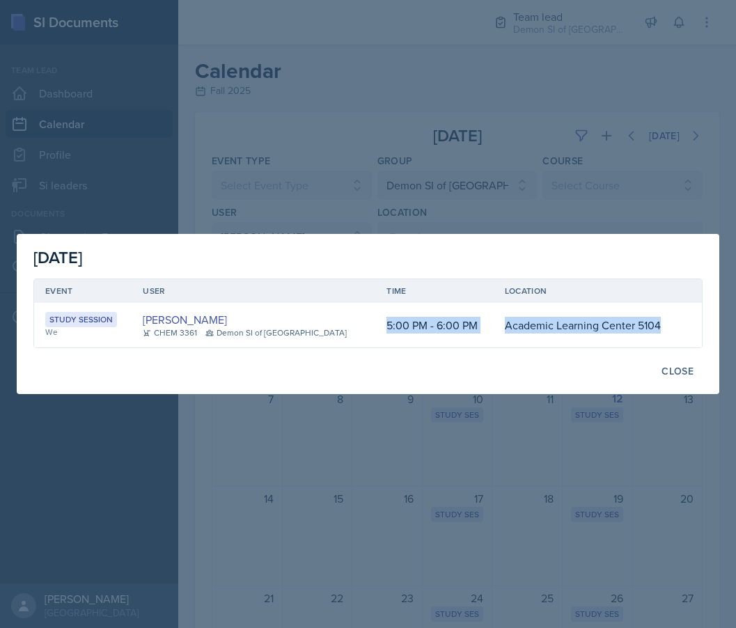
drag, startPoint x: 363, startPoint y: 320, endPoint x: 666, endPoint y: 315, distance: 302.8
click at [666, 315] on tr "Study Session We [PERSON_NAME] CHEM 3361 Demon SI of [GEOGRAPHIC_DATA] 5:00 PM …" at bounding box center [367, 325] width 667 height 45
click at [382, 317] on td "5:00 PM - 6:00 PM" at bounding box center [434, 325] width 118 height 45
click at [375, 324] on td "5:00 PM - 6:00 PM" at bounding box center [434, 325] width 118 height 45
drag, startPoint x: 362, startPoint y: 325, endPoint x: 651, endPoint y: 322, distance: 289.5
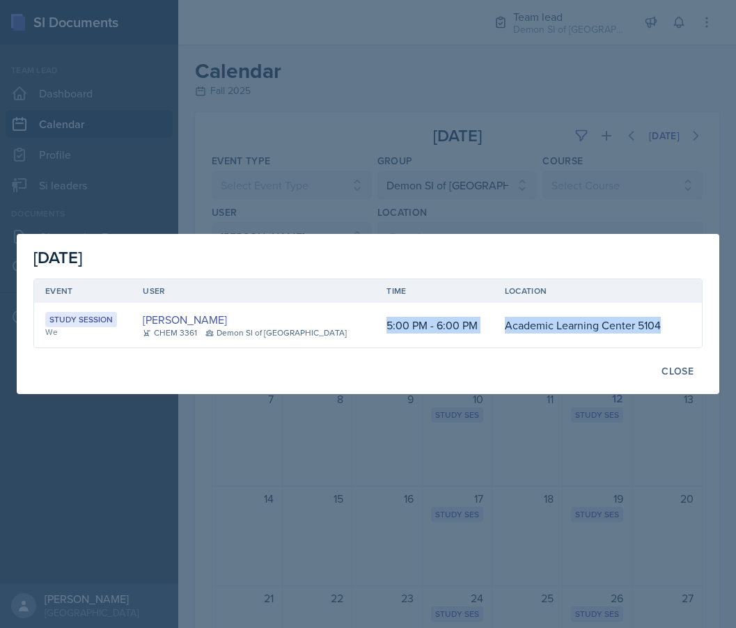
click at [651, 322] on tr "Study Session We [PERSON_NAME] CHEM 3361 Demon SI of [GEOGRAPHIC_DATA] 5:00 PM …" at bounding box center [367, 325] width 667 height 45
click at [688, 374] on div "Close" at bounding box center [677, 370] width 32 height 11
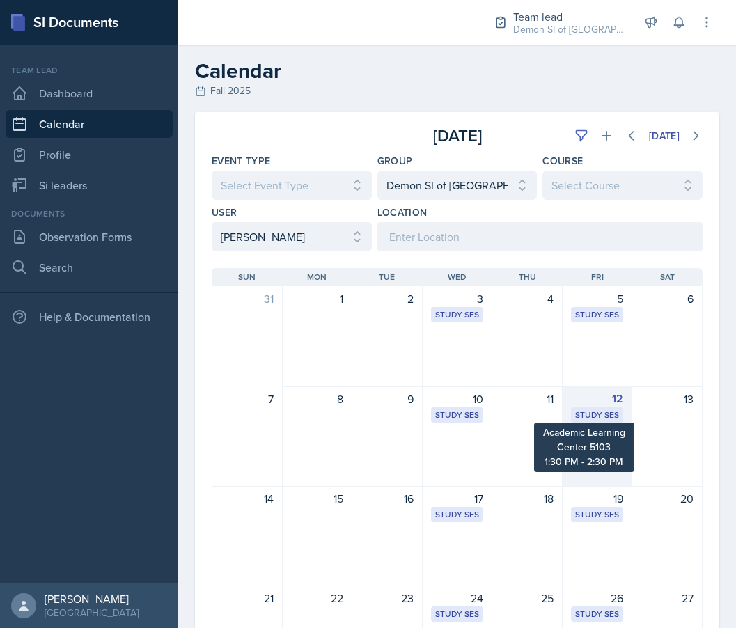
click at [599, 413] on div "Study Session" at bounding box center [597, 415] width 45 height 13
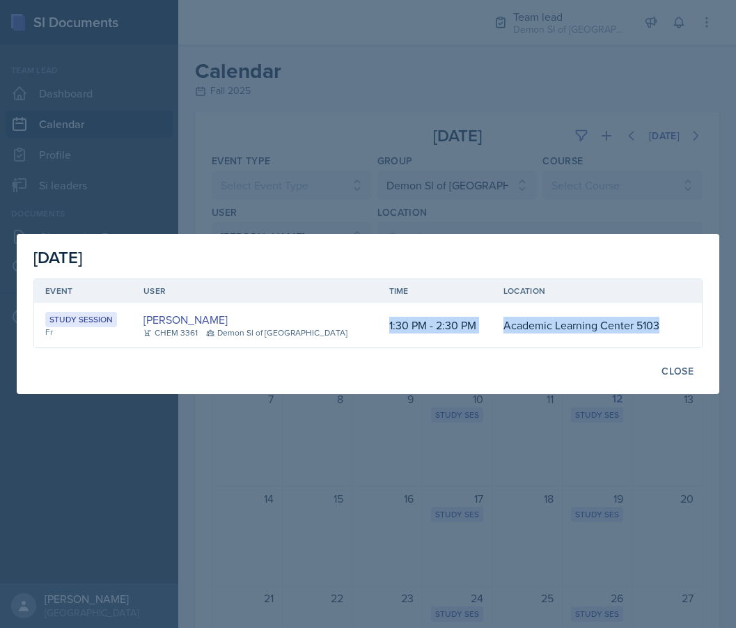
drag, startPoint x: 363, startPoint y: 322, endPoint x: 667, endPoint y: 322, distance: 304.1
click at [667, 322] on tr "Study Session Fr [PERSON_NAME] CHEM 3361 Demon SI of [GEOGRAPHIC_DATA] 1:30 PM …" at bounding box center [367, 325] width 667 height 45
click at [679, 354] on div "[DATE] Event User Time Location Study Session Fr [PERSON_NAME] CHEM 3361 Demon …" at bounding box center [368, 314] width 702 height 160
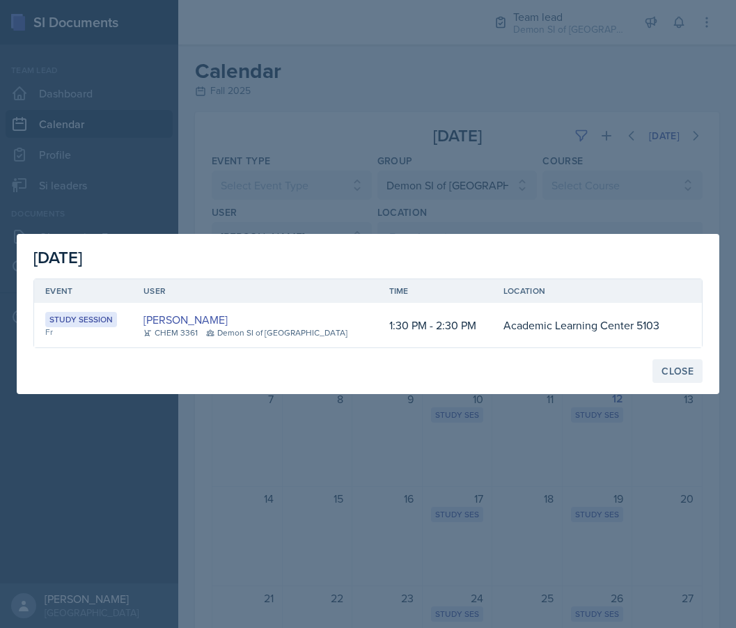
click at [682, 365] on div "Close" at bounding box center [677, 370] width 32 height 11
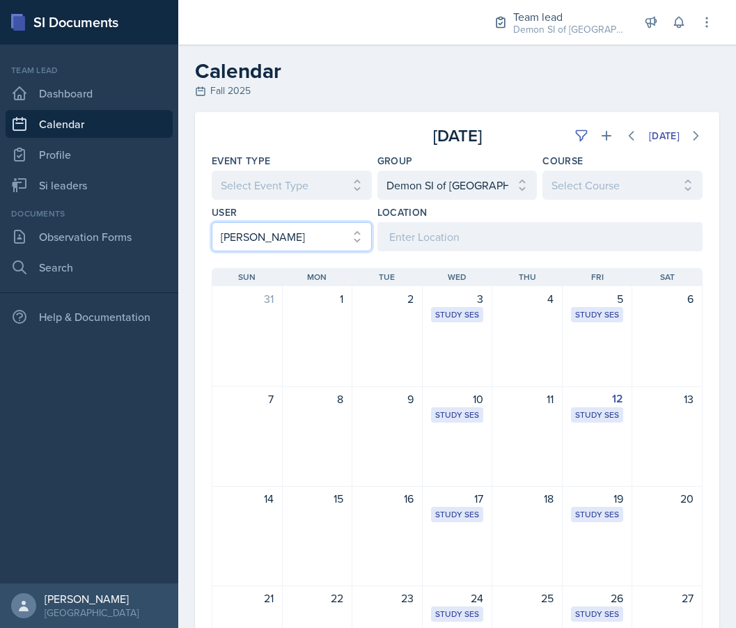
click at [306, 239] on select "Select User All [PERSON_NAME] [PERSON_NAME] [PERSON_NAME] [PERSON_NAME] [PERSON…" at bounding box center [292, 236] width 160 height 29
click at [212, 222] on select "Select User All [PERSON_NAME] [PERSON_NAME] [PERSON_NAME] [PERSON_NAME] [PERSON…" at bounding box center [292, 236] width 160 height 29
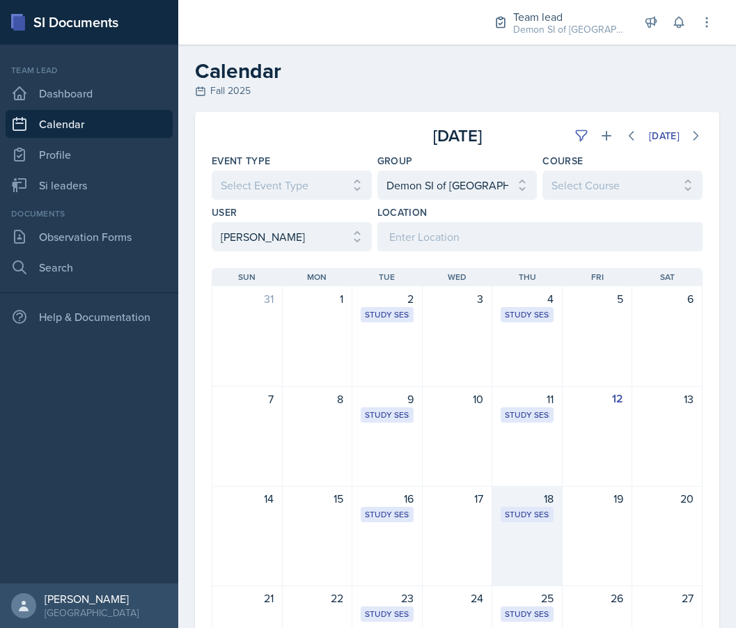
click at [516, 502] on div "18" at bounding box center [526, 498] width 53 height 17
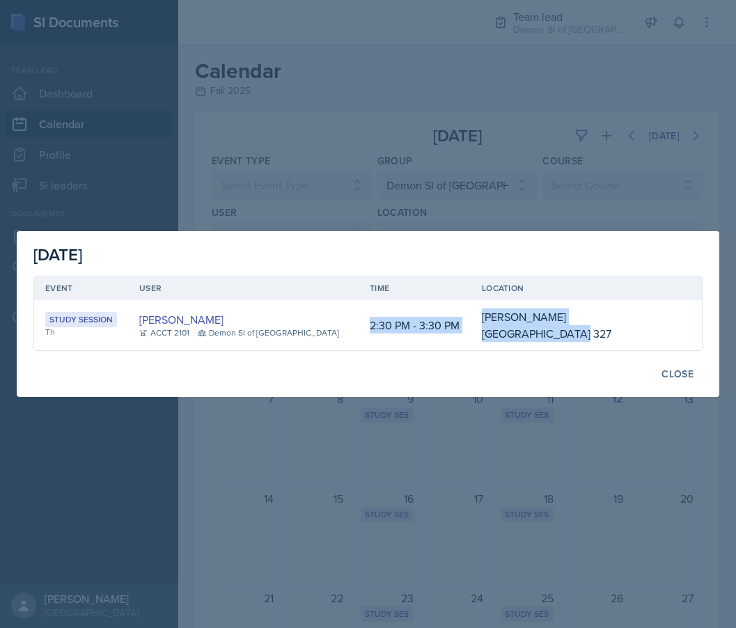
drag, startPoint x: 356, startPoint y: 321, endPoint x: 649, endPoint y: 325, distance: 293.0
click at [649, 325] on tr "Study Session Th [PERSON_NAME] ACCT 2101 Demon SI of [GEOGRAPHIC_DATA] 2:30 PM …" at bounding box center [367, 325] width 667 height 50
click at [673, 368] on div "Close" at bounding box center [677, 373] width 32 height 11
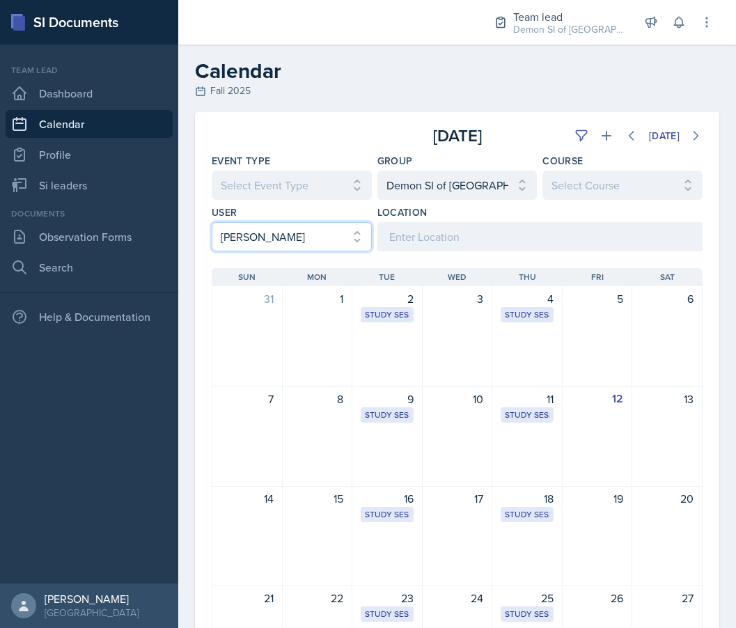
click at [268, 238] on select "Select User All [PERSON_NAME] [PERSON_NAME] [PERSON_NAME] [PERSON_NAME] [PERSON…" at bounding box center [292, 236] width 160 height 29
click at [212, 222] on select "Select User All [PERSON_NAME] [PERSON_NAME] [PERSON_NAME] [PERSON_NAME] [PERSON…" at bounding box center [292, 236] width 160 height 29
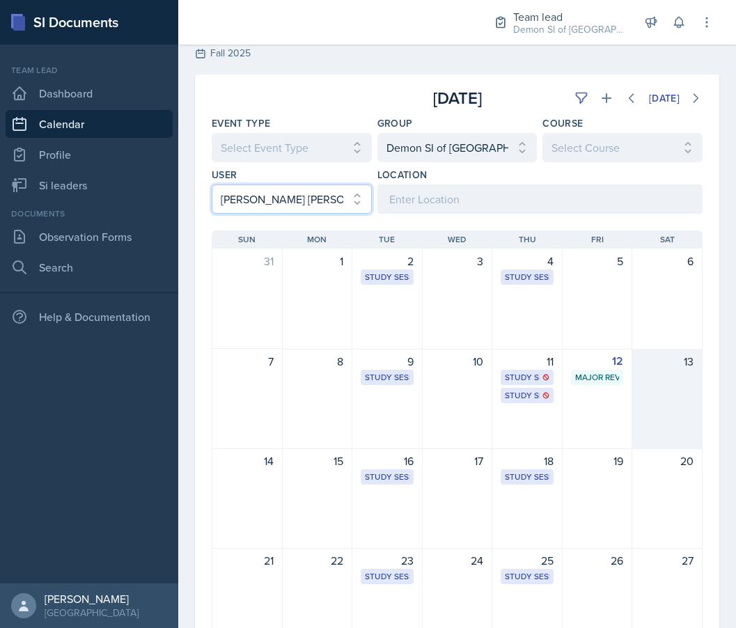
scroll to position [42, 0]
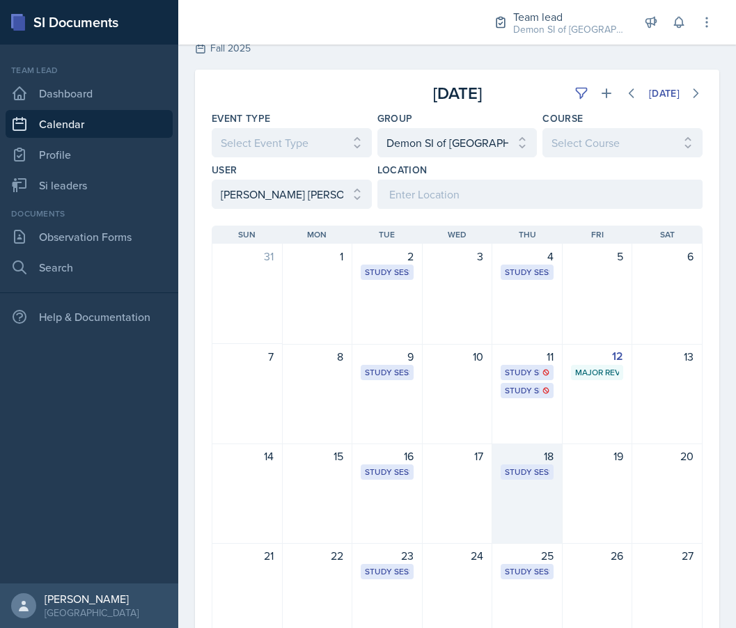
click at [505, 464] on div "Study Session Academic Learning Center 2100 2:00 PM - 3:00 PM" at bounding box center [526, 471] width 53 height 15
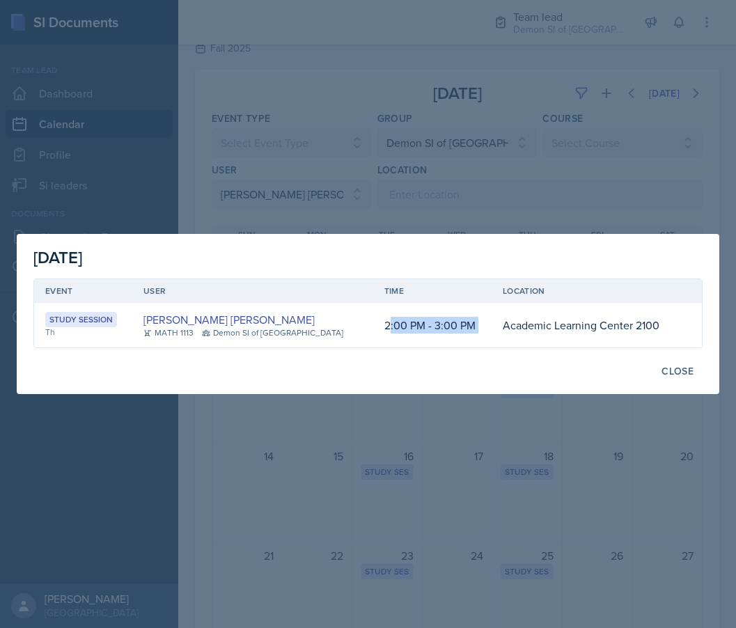
drag, startPoint x: 374, startPoint y: 326, endPoint x: 623, endPoint y: 315, distance: 248.7
click at [623, 315] on tr "Study Session Th [PERSON_NAME] [PERSON_NAME] MATH 1113 Demon SI of [GEOGRAPHIC_…" at bounding box center [367, 325] width 667 height 45
click at [379, 335] on td "2:00 PM - 3:00 PM" at bounding box center [432, 325] width 118 height 45
drag, startPoint x: 371, startPoint y: 332, endPoint x: 651, endPoint y: 332, distance: 279.8
click at [651, 332] on tr "Study Session Th [PERSON_NAME] [PERSON_NAME] MATH 1113 Demon SI of [GEOGRAPHIC_…" at bounding box center [367, 325] width 667 height 45
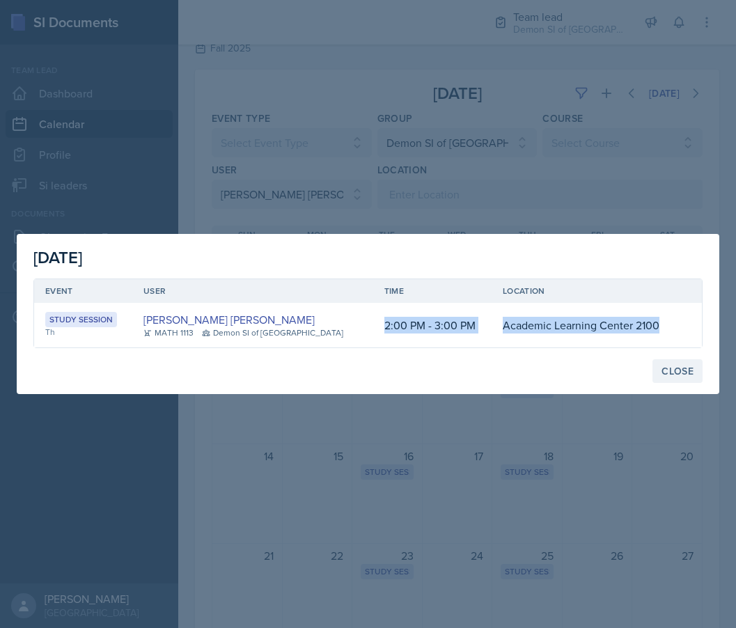
click at [675, 372] on div "Close" at bounding box center [677, 370] width 32 height 11
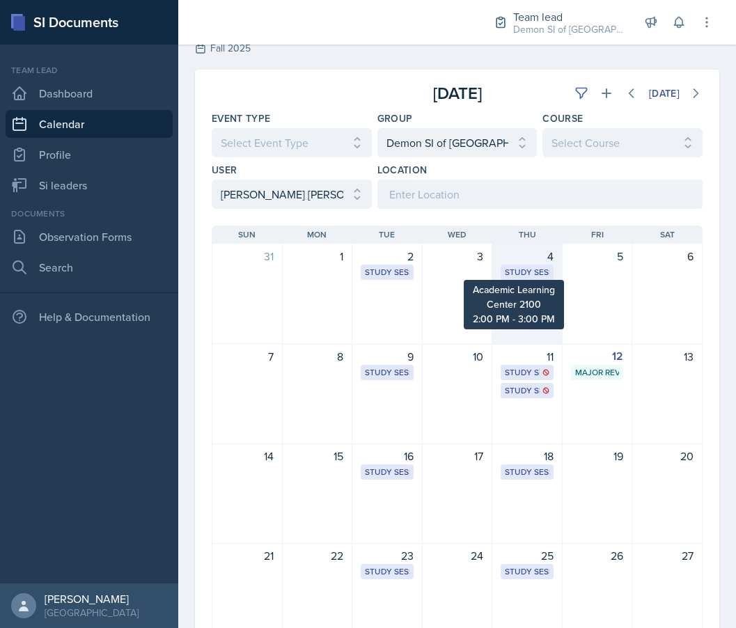
click at [534, 269] on div "Study Session" at bounding box center [527, 272] width 45 height 13
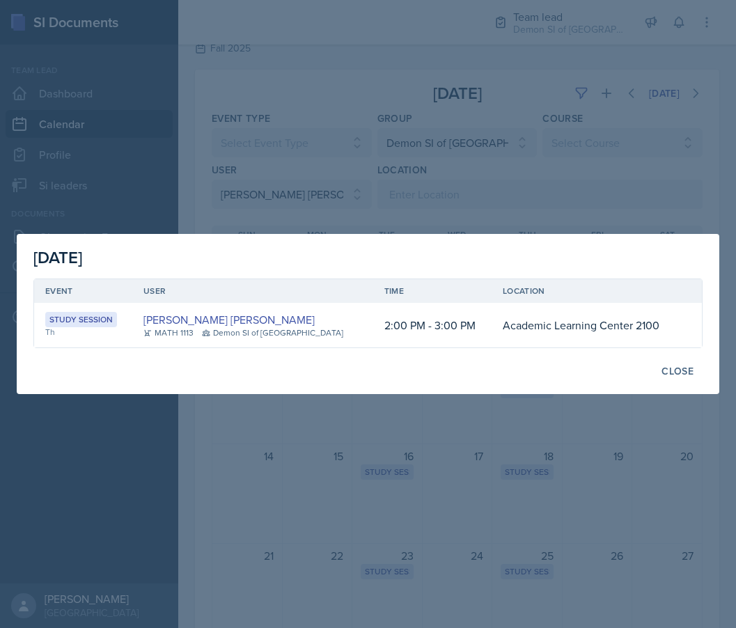
click at [386, 518] on div at bounding box center [368, 314] width 736 height 628
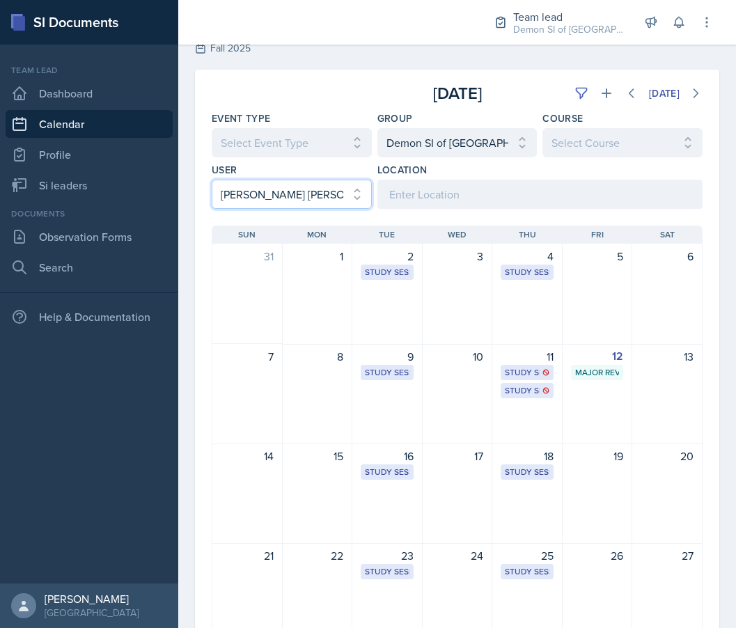
click at [287, 200] on select "Select User All [PERSON_NAME] [PERSON_NAME] [PERSON_NAME] [PERSON_NAME] [PERSON…" at bounding box center [292, 194] width 160 height 29
click at [212, 180] on select "Select User All [PERSON_NAME] [PERSON_NAME] [PERSON_NAME] [PERSON_NAME] [PERSON…" at bounding box center [292, 194] width 160 height 29
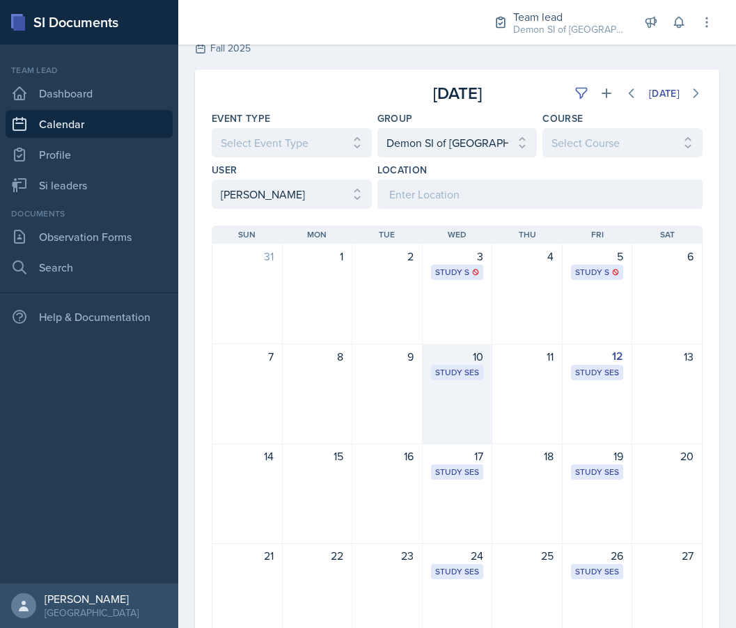
click at [461, 367] on div "Study Session" at bounding box center [457, 372] width 45 height 13
click at [0, 0] on div "Close" at bounding box center [0, 0] width 0 height 0
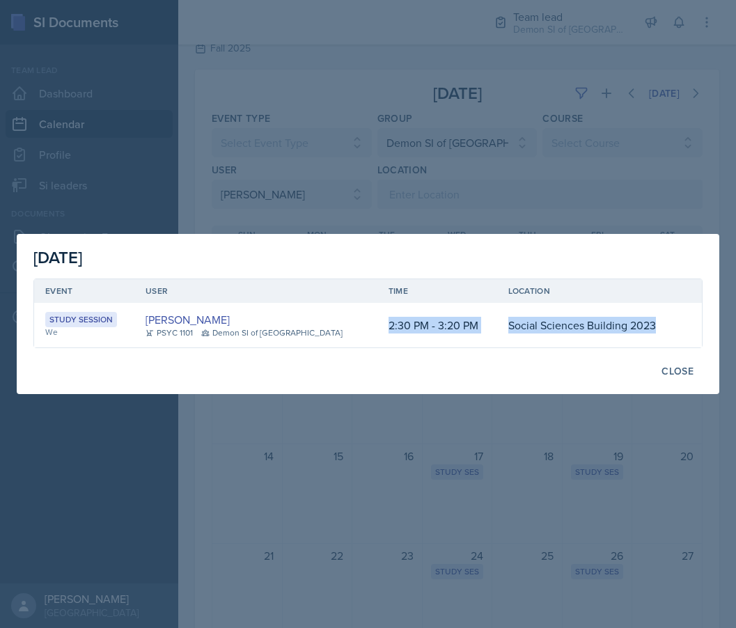
drag, startPoint x: 363, startPoint y: 327, endPoint x: 617, endPoint y: 334, distance: 254.1
click at [617, 334] on tr "Study Session We [PERSON_NAME] PSYC 1101 Demon SI of [GEOGRAPHIC_DATA] 2:30 PM …" at bounding box center [367, 325] width 667 height 45
click at [663, 367] on div "Close" at bounding box center [677, 370] width 32 height 11
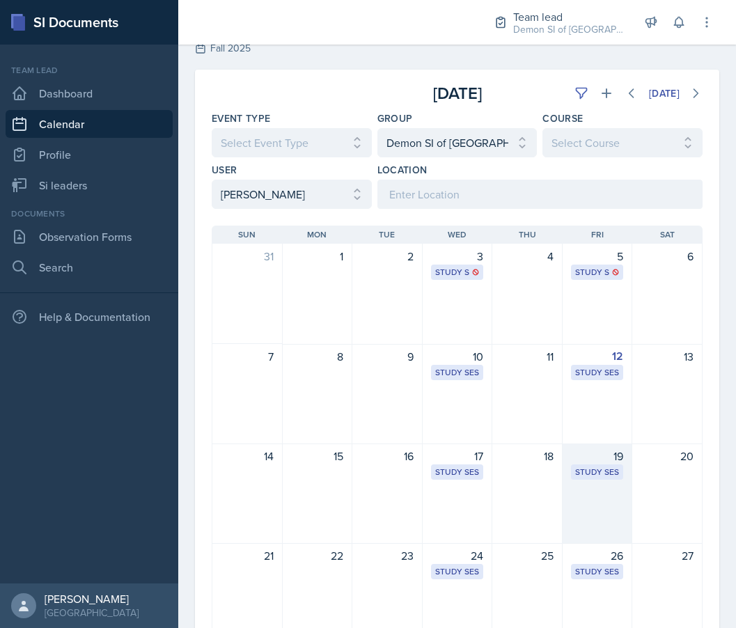
click at [580, 475] on div "Study Session" at bounding box center [597, 472] width 45 height 13
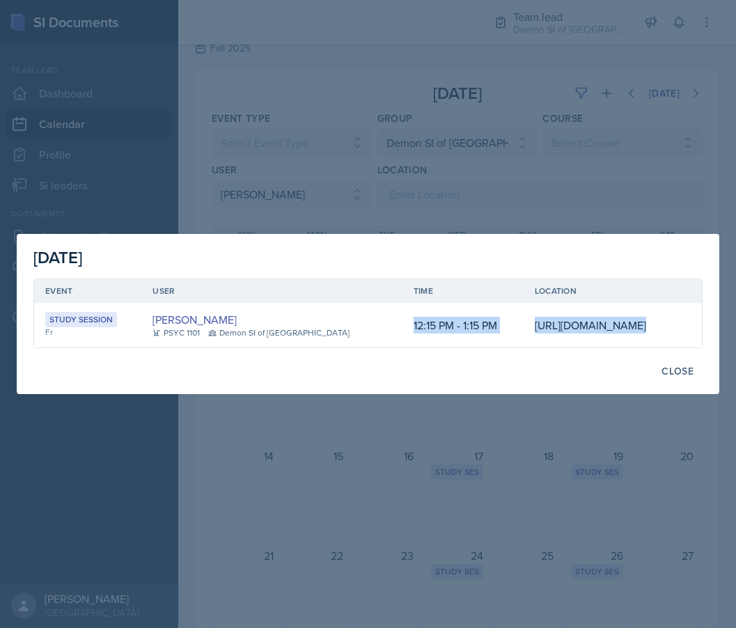
scroll to position [0, 250]
drag, startPoint x: 317, startPoint y: 322, endPoint x: 698, endPoint y: 344, distance: 382.0
click at [698, 344] on tr "Study Session Fr [PERSON_NAME] PSYC 1101 Demon SI of [GEOGRAPHIC_DATA] 12:15 PM…" at bounding box center [367, 325] width 667 height 45
click at [319, 191] on div at bounding box center [368, 314] width 736 height 628
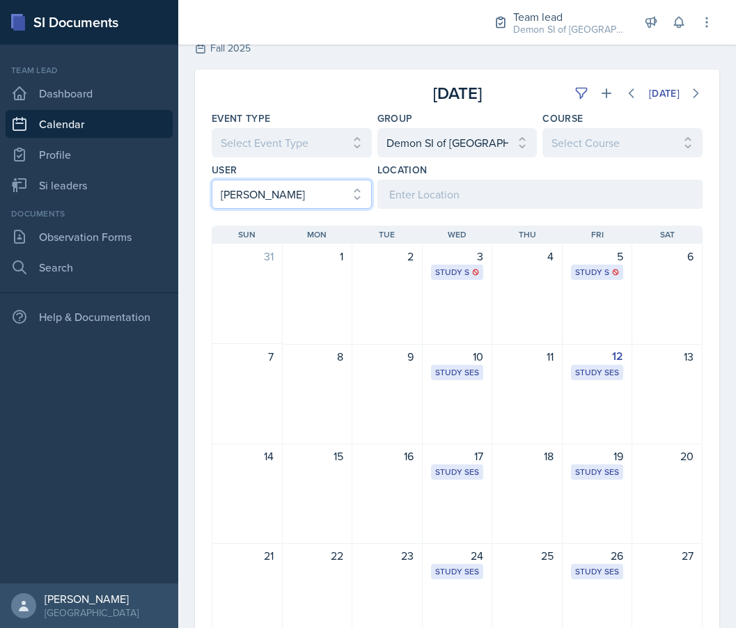
click at [319, 191] on select "Select User All [PERSON_NAME] [PERSON_NAME] [PERSON_NAME] [PERSON_NAME] [PERSON…" at bounding box center [292, 194] width 160 height 29
click at [212, 180] on select "Select User All [PERSON_NAME] [PERSON_NAME] [PERSON_NAME] [PERSON_NAME] [PERSON…" at bounding box center [292, 194] width 160 height 29
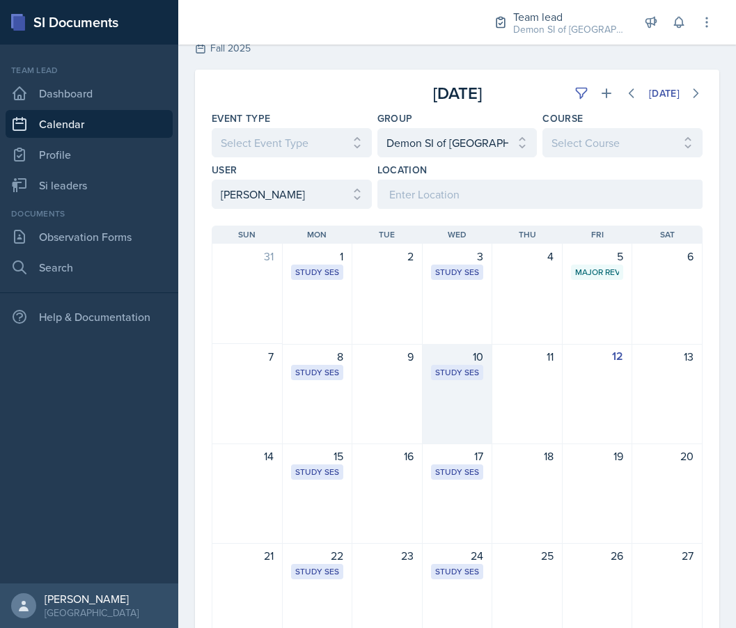
click at [460, 360] on div "10" at bounding box center [457, 356] width 53 height 17
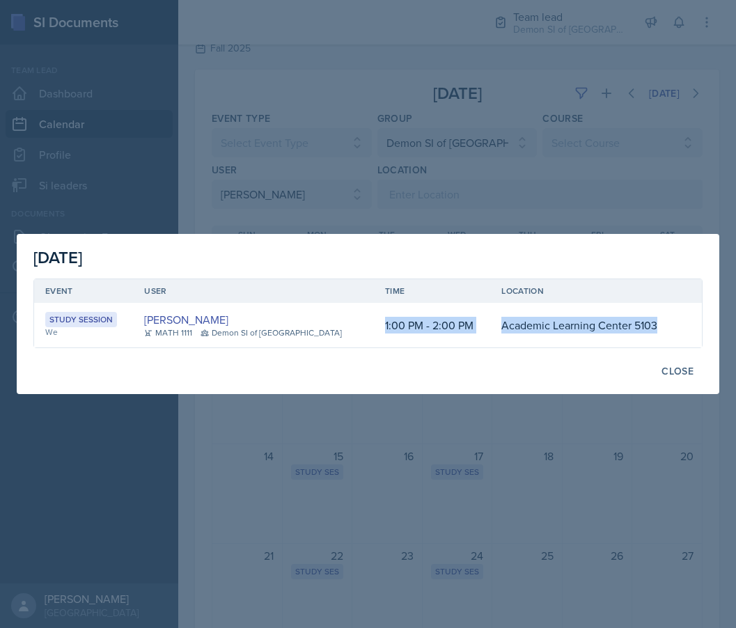
drag, startPoint x: 360, startPoint y: 321, endPoint x: 649, endPoint y: 329, distance: 288.9
click at [649, 329] on tr "Study Session We [PERSON_NAME] MATH 1111 Demon SI of [GEOGRAPHIC_DATA] 1:00 PM …" at bounding box center [367, 325] width 667 height 45
click at [517, 255] on div "[DATE]" at bounding box center [367, 257] width 669 height 25
click at [376, 190] on div at bounding box center [368, 314] width 736 height 628
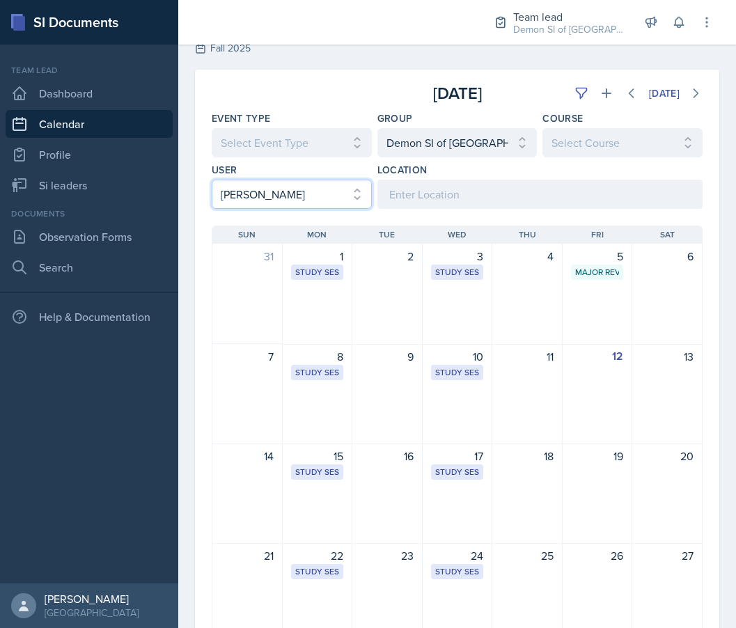
click at [340, 198] on select "Select User All [PERSON_NAME] [PERSON_NAME] [PERSON_NAME] [PERSON_NAME] [PERSON…" at bounding box center [292, 194] width 160 height 29
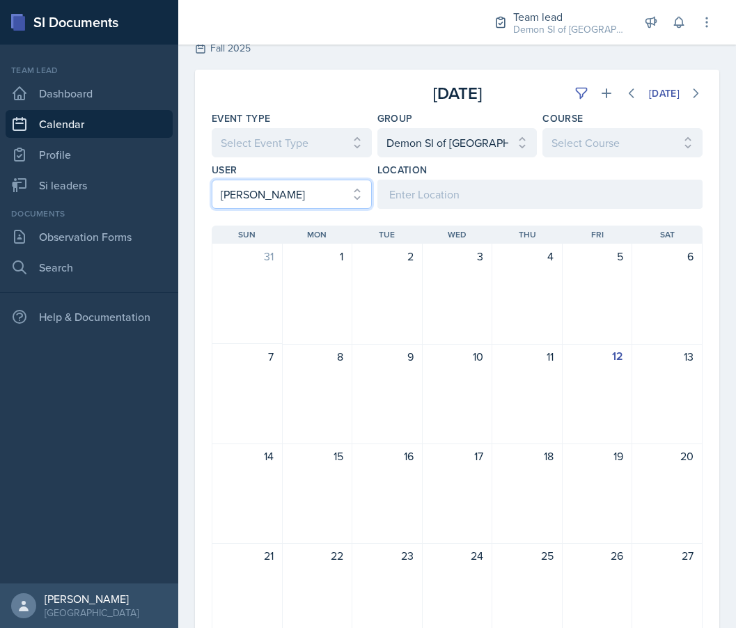
click at [338, 196] on select "Select User All [PERSON_NAME] [PERSON_NAME] [PERSON_NAME] [PERSON_NAME] [PERSON…" at bounding box center [292, 194] width 160 height 29
click at [212, 180] on select "Select User All [PERSON_NAME] [PERSON_NAME] [PERSON_NAME] [PERSON_NAME] [PERSON…" at bounding box center [292, 194] width 160 height 29
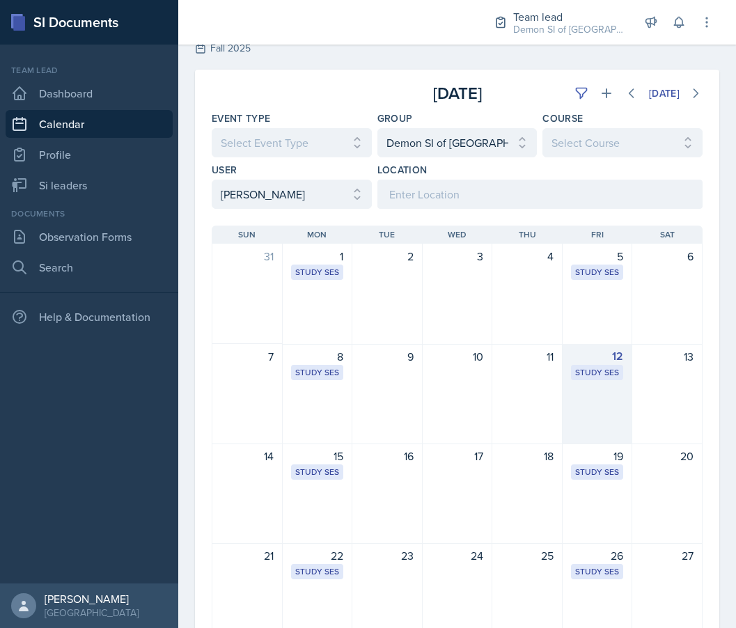
click at [573, 344] on div "12 Study Session [URL][DOMAIN_NAME] 6:00 PM - 7:00 PM" at bounding box center [597, 394] width 70 height 100
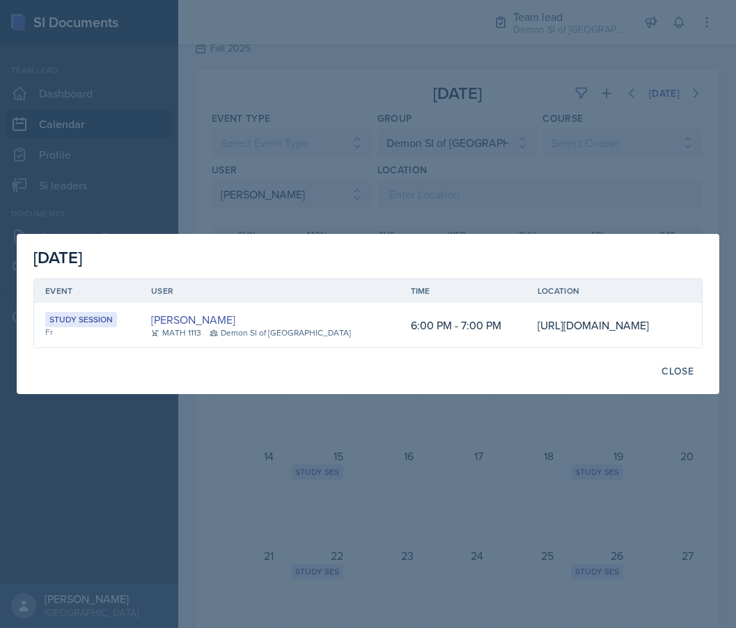
click at [515, 441] on div at bounding box center [368, 314] width 736 height 628
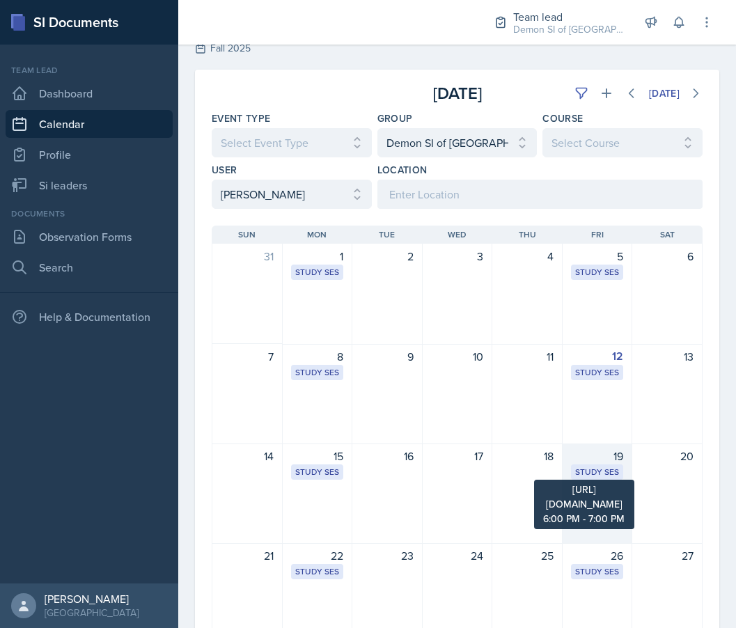
click at [603, 477] on div "Study Session" at bounding box center [597, 472] width 45 height 13
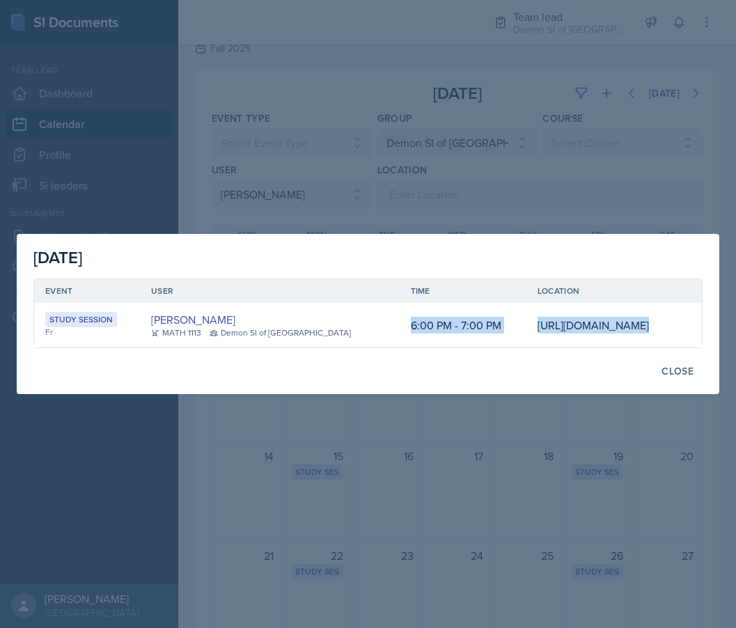
scroll to position [0, 264]
drag, startPoint x: 322, startPoint y: 324, endPoint x: 698, endPoint y: 363, distance: 377.8
click at [698, 348] on div "Event User Time Location Study Session Fr [PERSON_NAME] MATH 1113 Demon SI of […" at bounding box center [367, 309] width 669 height 78
click at [309, 472] on div at bounding box center [368, 314] width 736 height 628
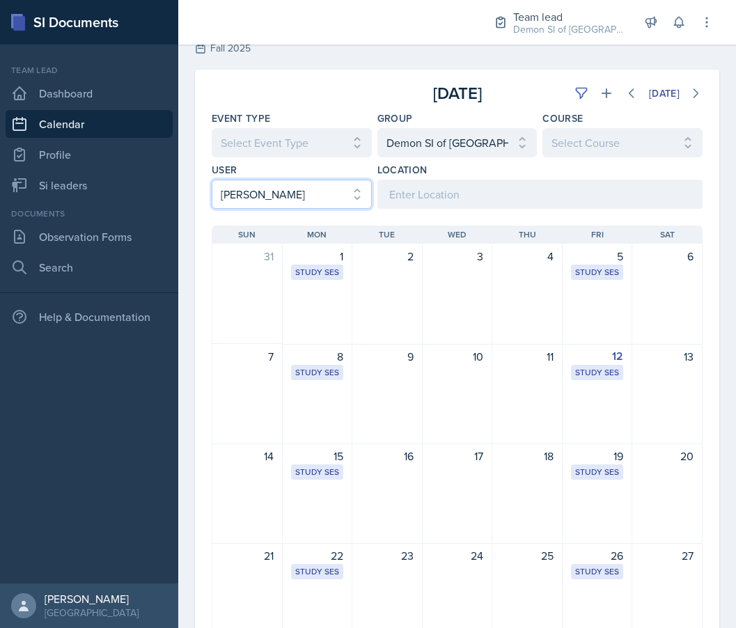
click at [306, 185] on select "Select User All [PERSON_NAME] [PERSON_NAME] [PERSON_NAME] [PERSON_NAME] [PERSON…" at bounding box center [292, 194] width 160 height 29
click at [212, 180] on select "Select User All [PERSON_NAME] [PERSON_NAME] [PERSON_NAME] [PERSON_NAME] [PERSON…" at bounding box center [292, 194] width 160 height 29
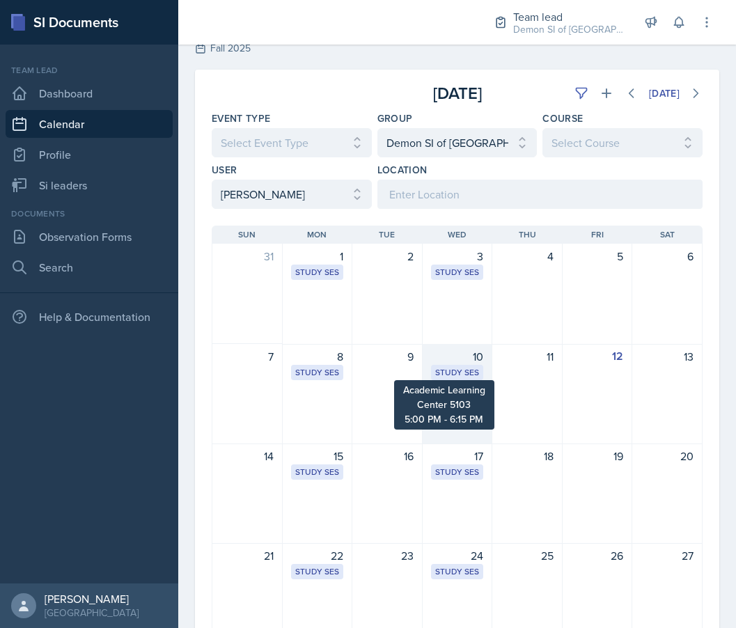
click at [452, 368] on div "Study Session" at bounding box center [457, 372] width 45 height 13
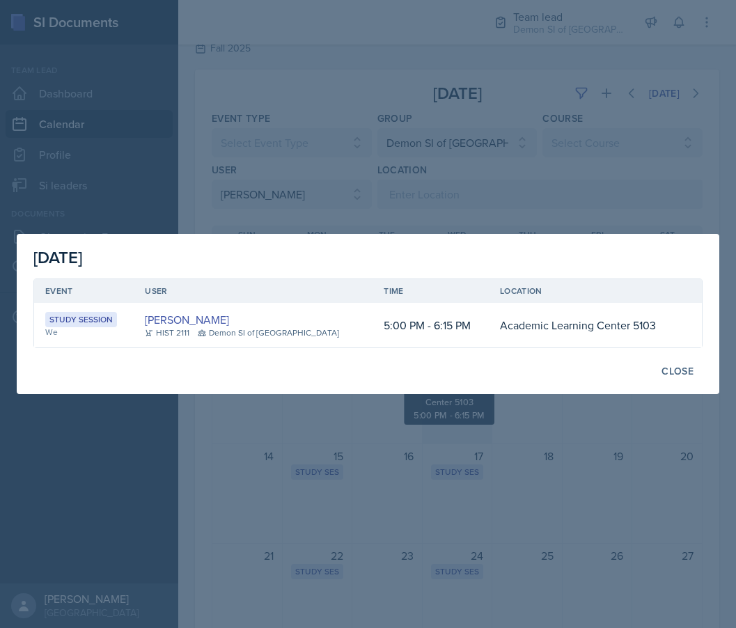
scroll to position [0, 0]
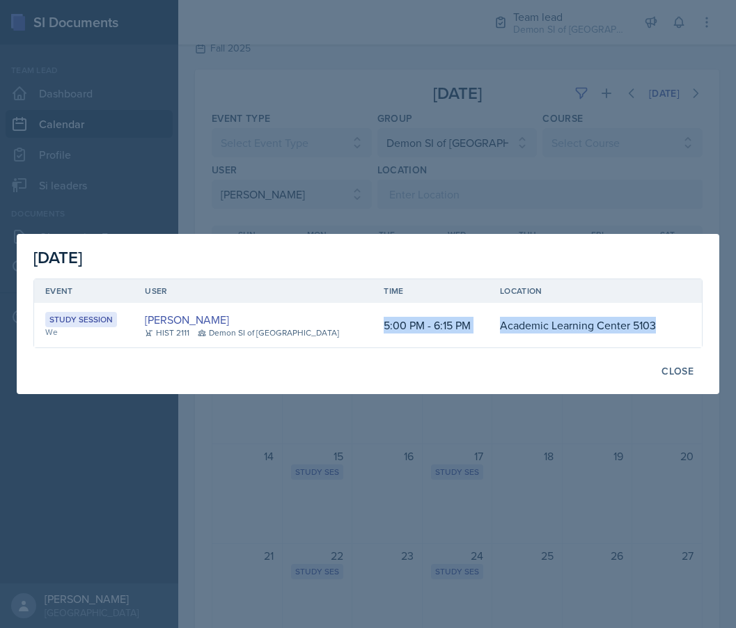
drag, startPoint x: 360, startPoint y: 322, endPoint x: 665, endPoint y: 324, distance: 304.8
click at [665, 324] on tr "Study Session We [PERSON_NAME] HIST 2111 Demon SI of [GEOGRAPHIC_DATA] 5:00 PM …" at bounding box center [367, 325] width 667 height 45
click at [676, 380] on button "Close" at bounding box center [677, 371] width 50 height 24
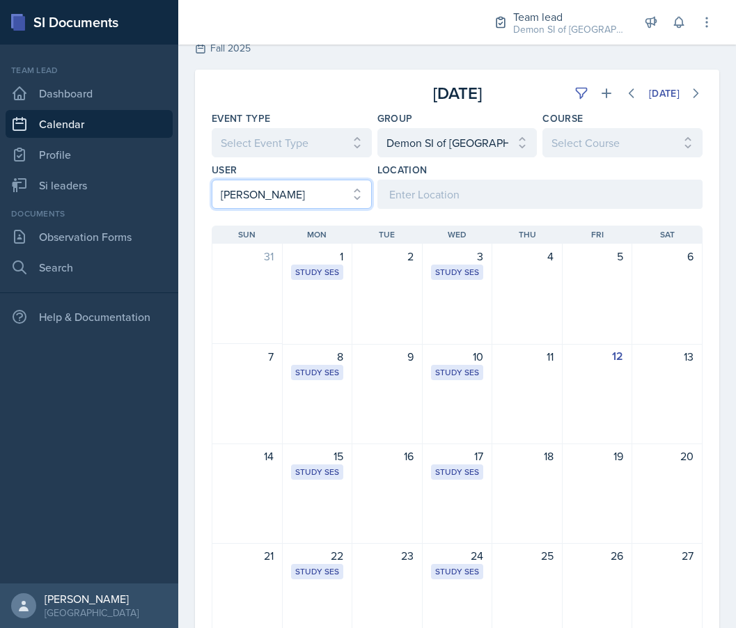
click at [322, 197] on select "Select User All [PERSON_NAME] [PERSON_NAME] [PERSON_NAME] [PERSON_NAME] [PERSON…" at bounding box center [292, 194] width 160 height 29
select select "789b09ca-13c8-4802-a4ac-54f0a7655c6d"
click at [212, 180] on select "Select User All [PERSON_NAME] [PERSON_NAME] [PERSON_NAME] [PERSON_NAME] [PERSON…" at bounding box center [292, 194] width 160 height 29
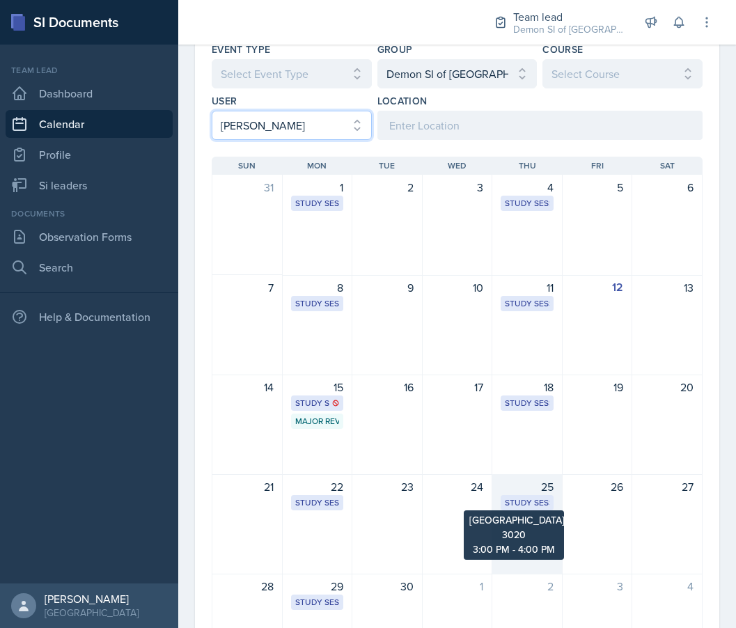
scroll to position [207, 0]
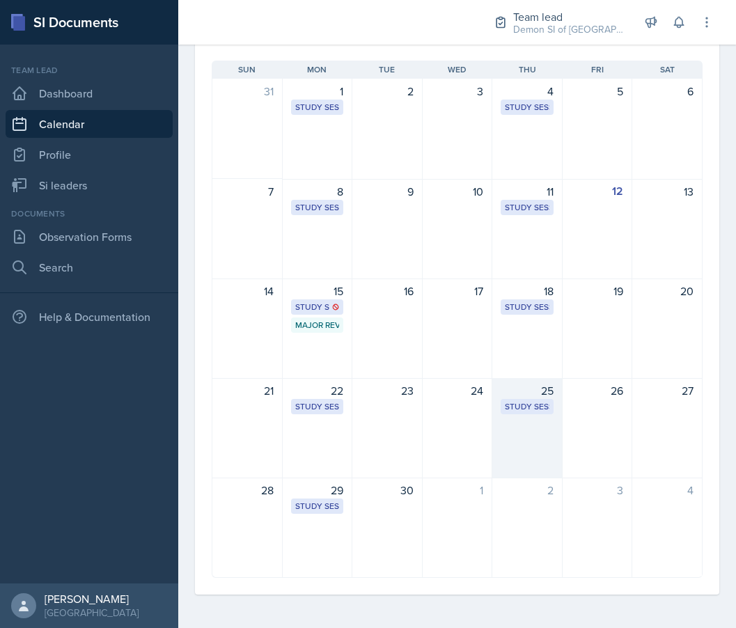
click at [531, 415] on div "25 Study Session [GEOGRAPHIC_DATA] 3020 3:00 PM - 4:00 PM" at bounding box center [527, 428] width 70 height 100
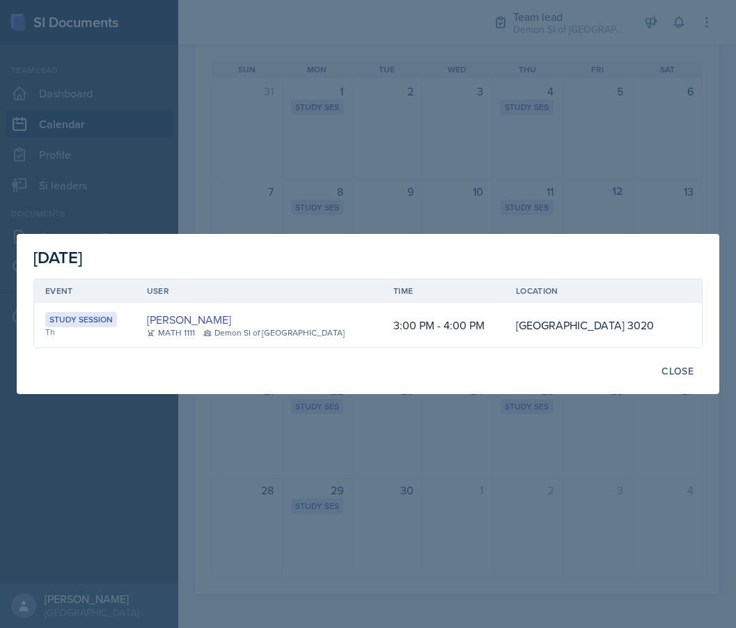
drag, startPoint x: 363, startPoint y: 321, endPoint x: 668, endPoint y: 324, distance: 304.8
click at [668, 324] on tr "Study Session Th [PERSON_NAME] MATH 1111 Demon SI of [GEOGRAPHIC_DATA] 3:00 PM …" at bounding box center [367, 325] width 667 height 45
click at [691, 367] on div "Close" at bounding box center [677, 370] width 32 height 11
